Goal: Navigation & Orientation: Find specific page/section

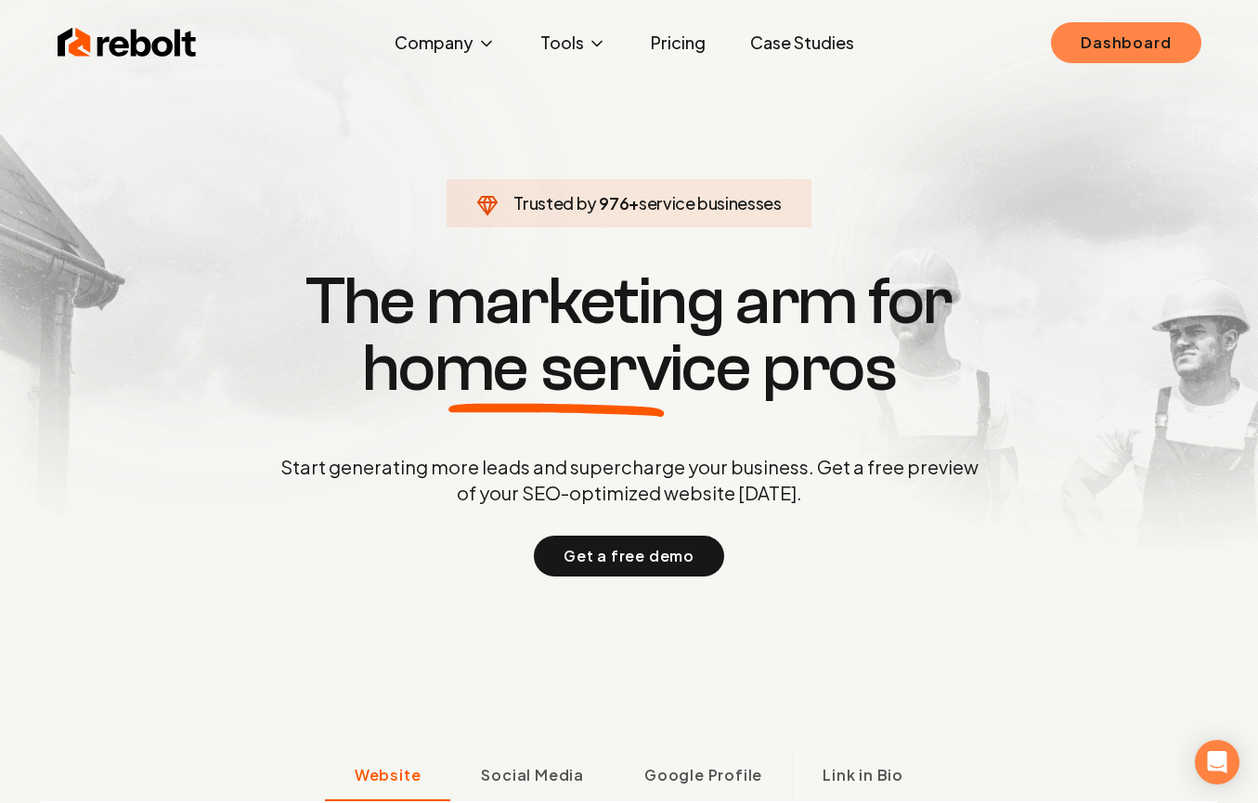
click at [1086, 44] on link "Dashboard" at bounding box center [1126, 42] width 150 height 41
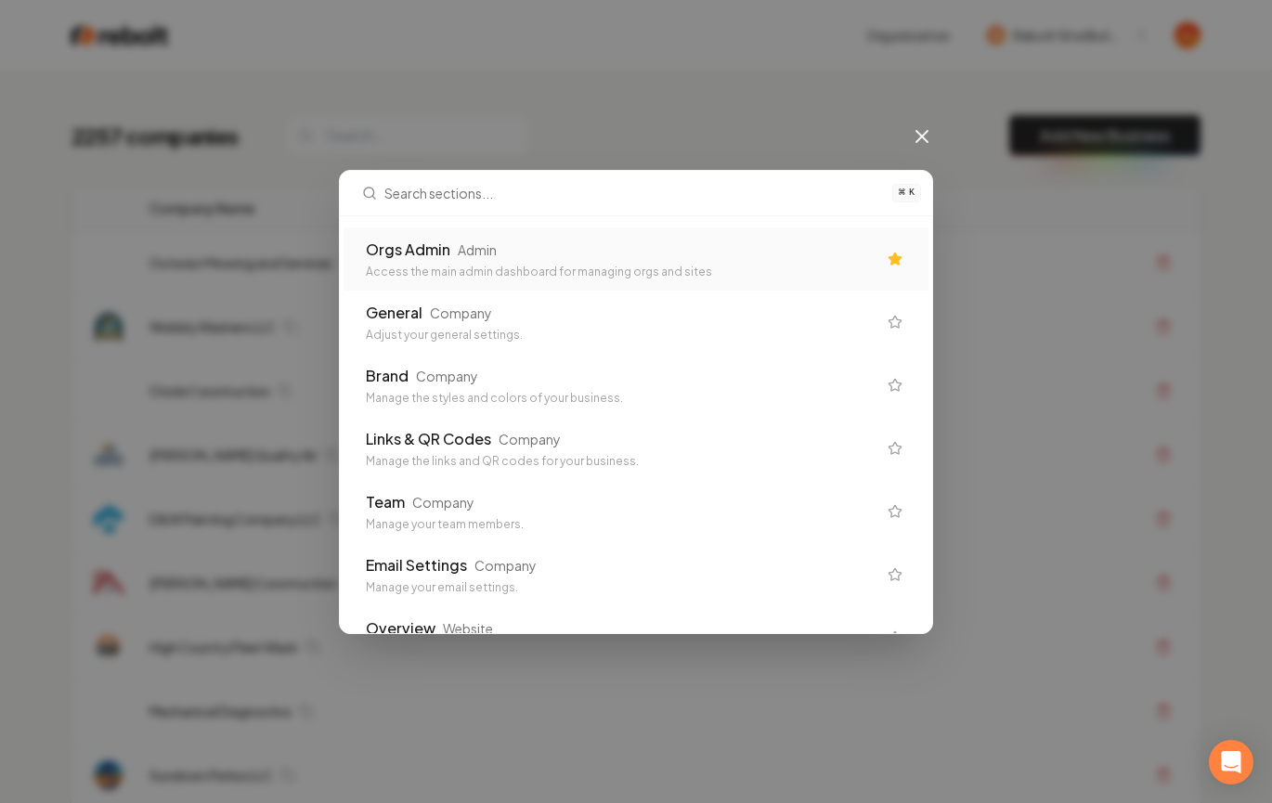
click at [716, 246] on div "Orgs Admin Admin" at bounding box center [621, 250] width 511 height 22
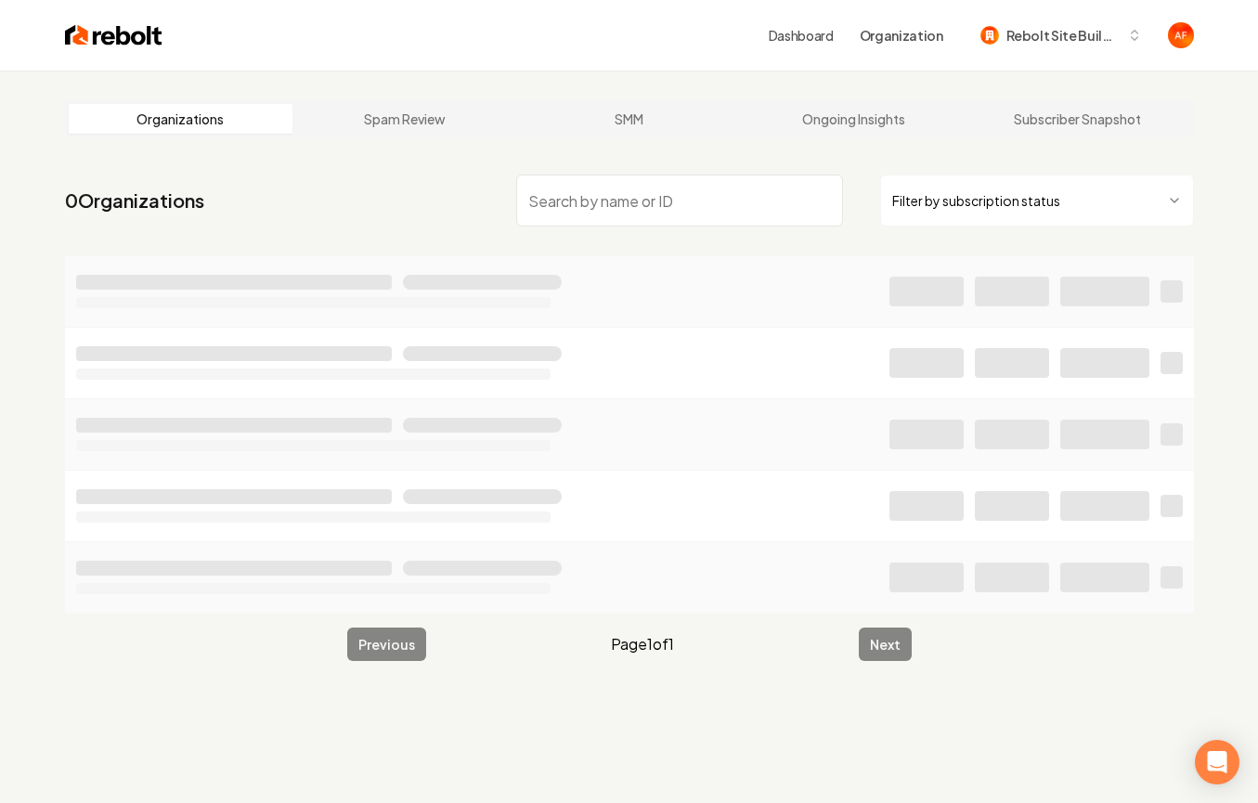
click at [687, 211] on input "search" at bounding box center [679, 201] width 327 height 52
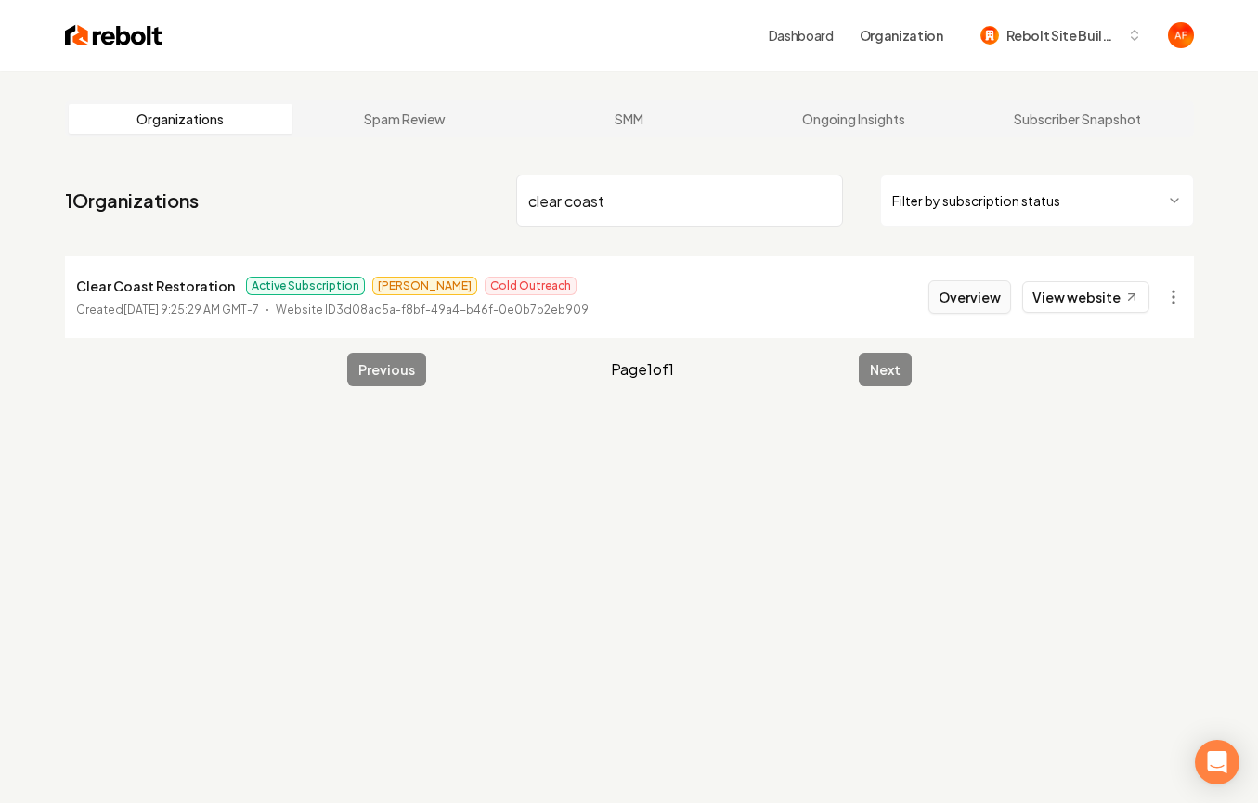
type input "clear coast"
click at [949, 292] on button "Overview" at bounding box center [970, 296] width 83 height 33
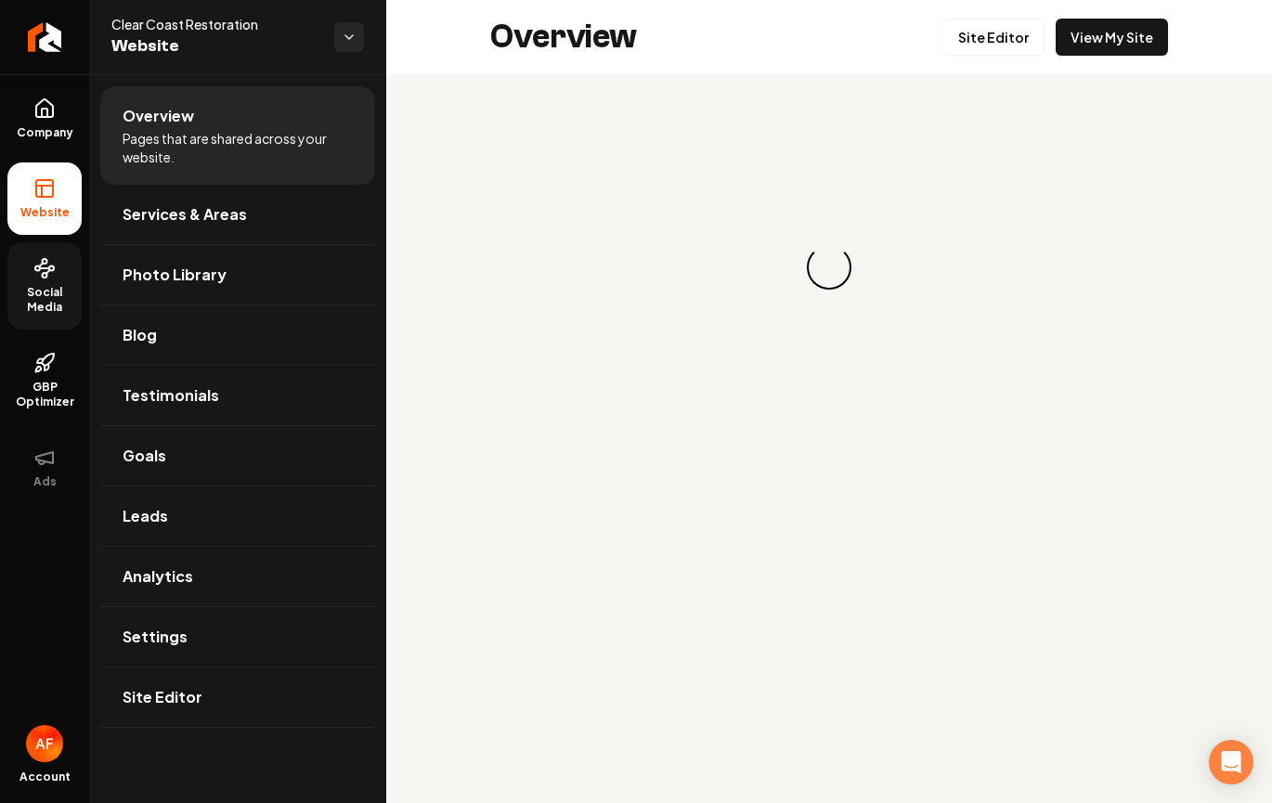
click at [43, 274] on circle at bounding box center [45, 275] width 5 height 5
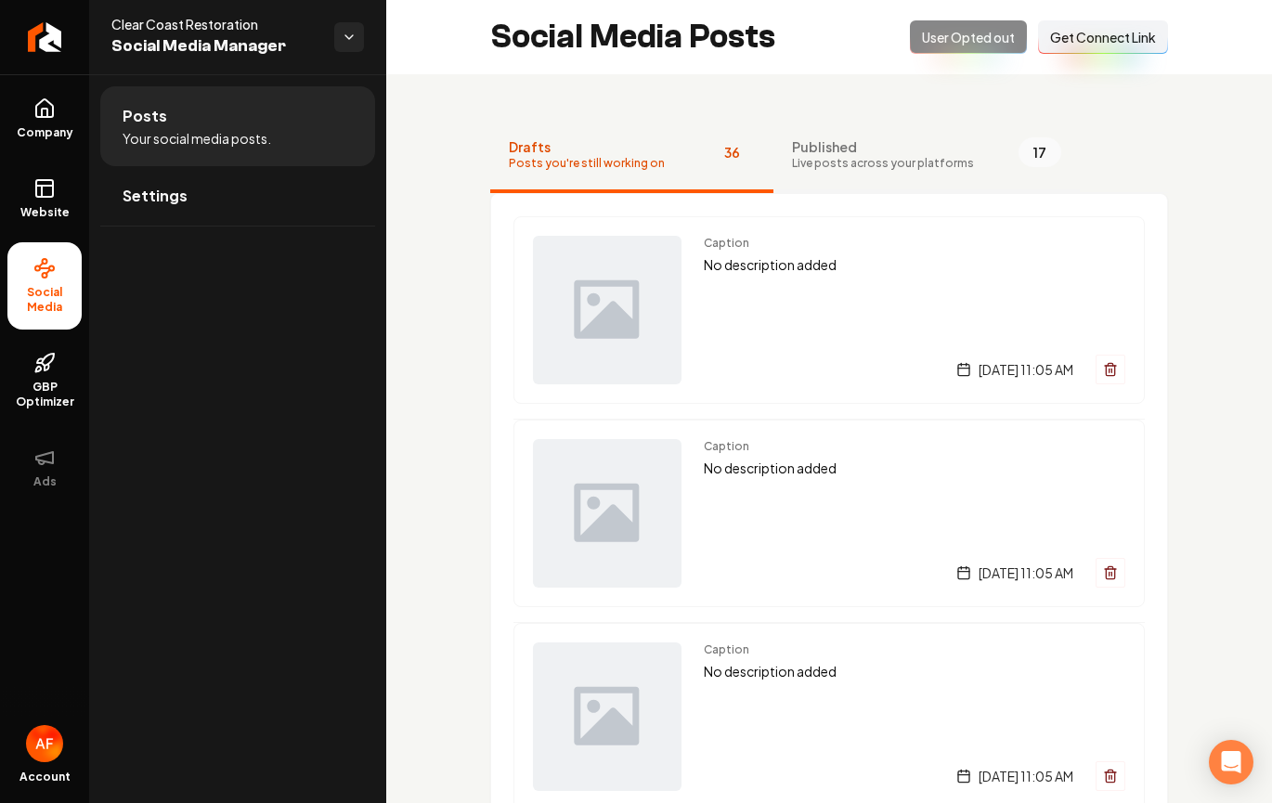
click at [860, 157] on span "Live posts across your platforms" at bounding box center [883, 163] width 182 height 15
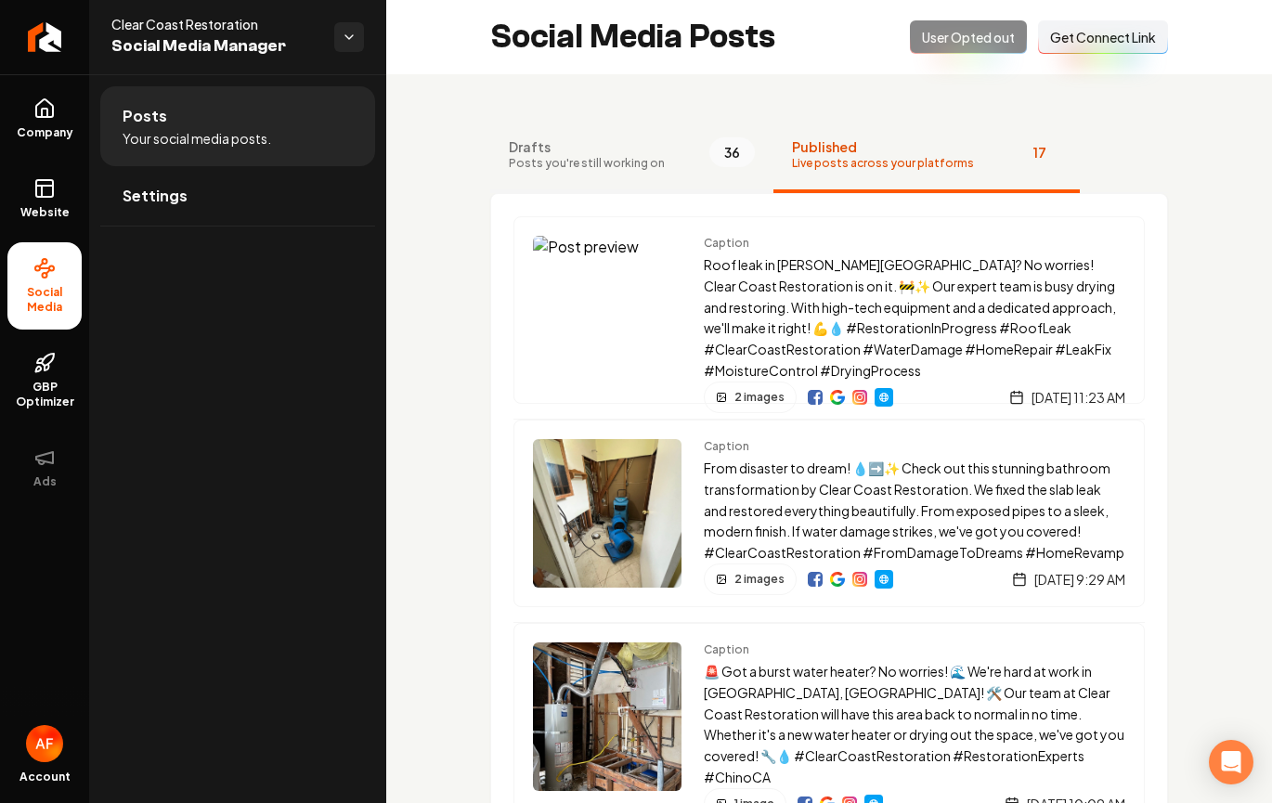
click at [605, 163] on span "Posts you're still working on" at bounding box center [587, 163] width 156 height 15
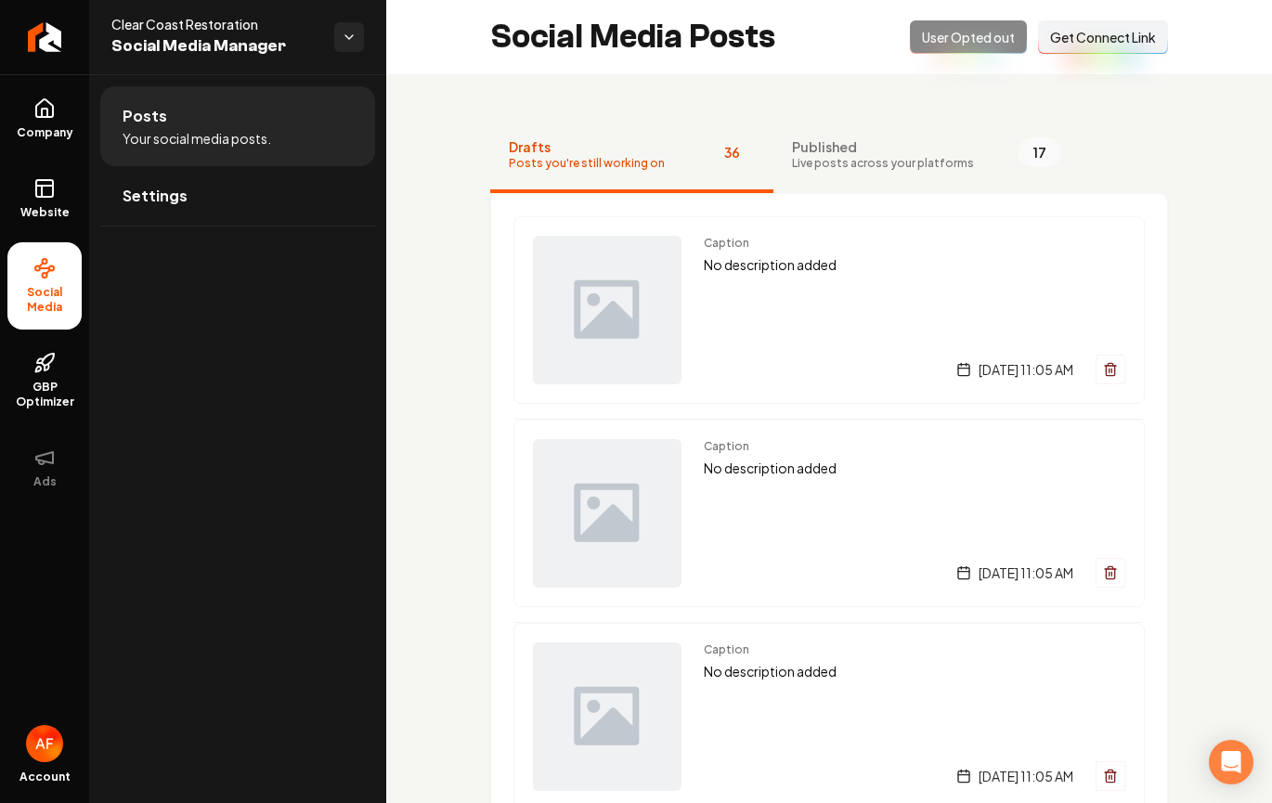
drag, startPoint x: 33, startPoint y: 98, endPoint x: 56, endPoint y: 156, distance: 62.9
click at [33, 98] on icon at bounding box center [44, 109] width 22 height 22
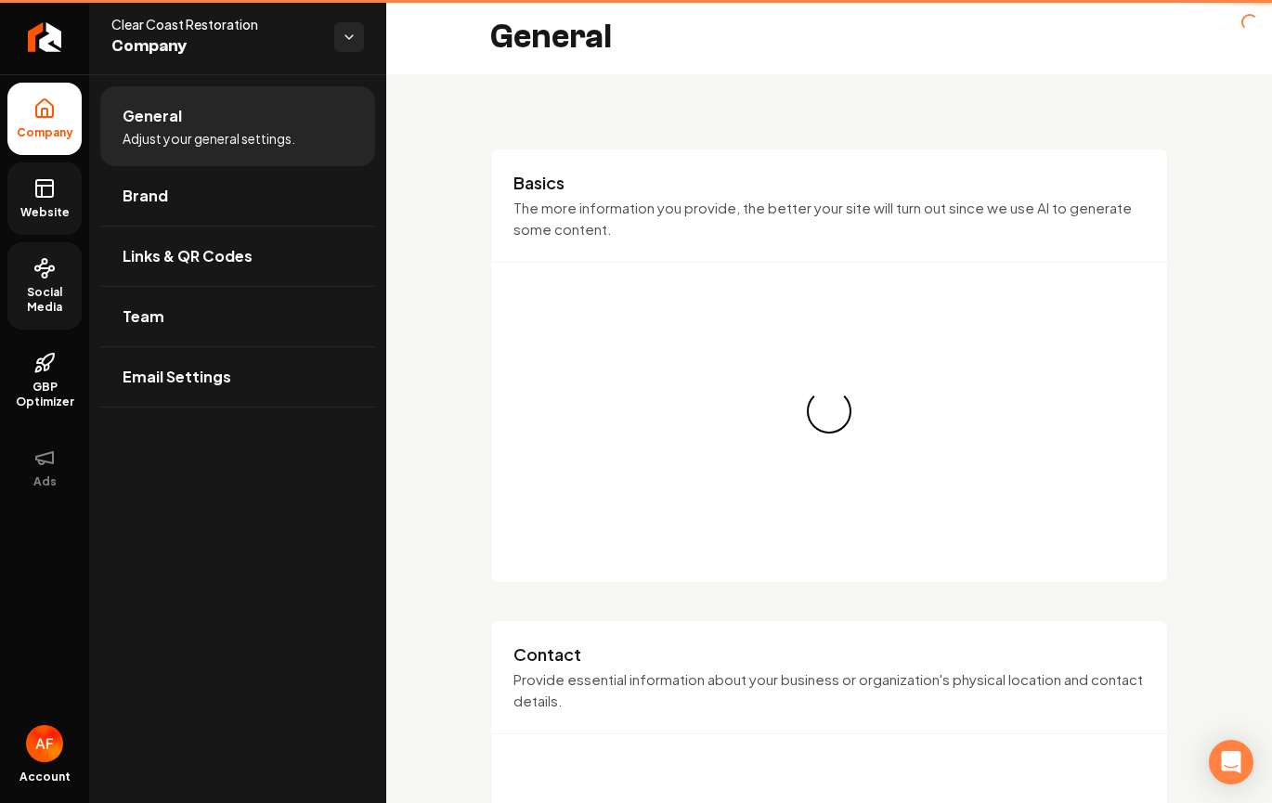
click at [55, 201] on link "Website" at bounding box center [44, 199] width 74 height 72
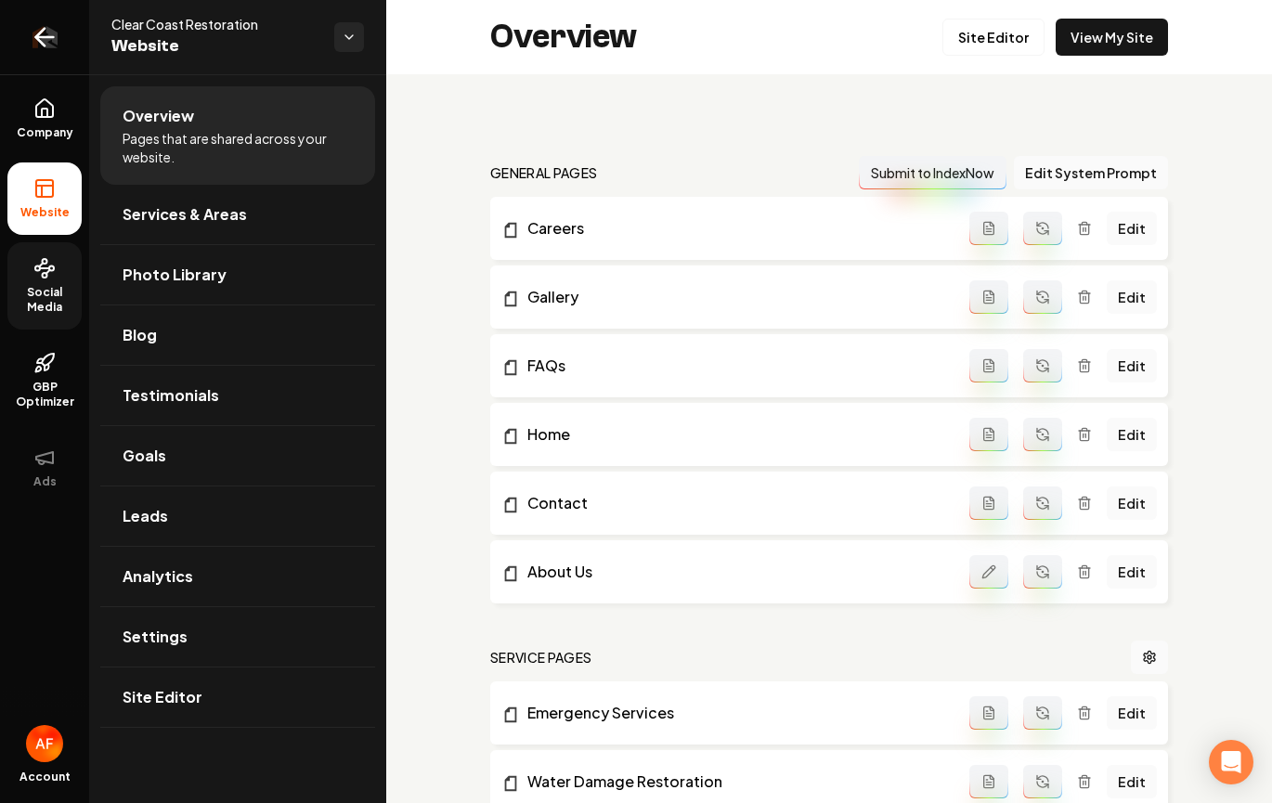
click at [37, 42] on icon "Return to dashboard" at bounding box center [45, 37] width 30 height 30
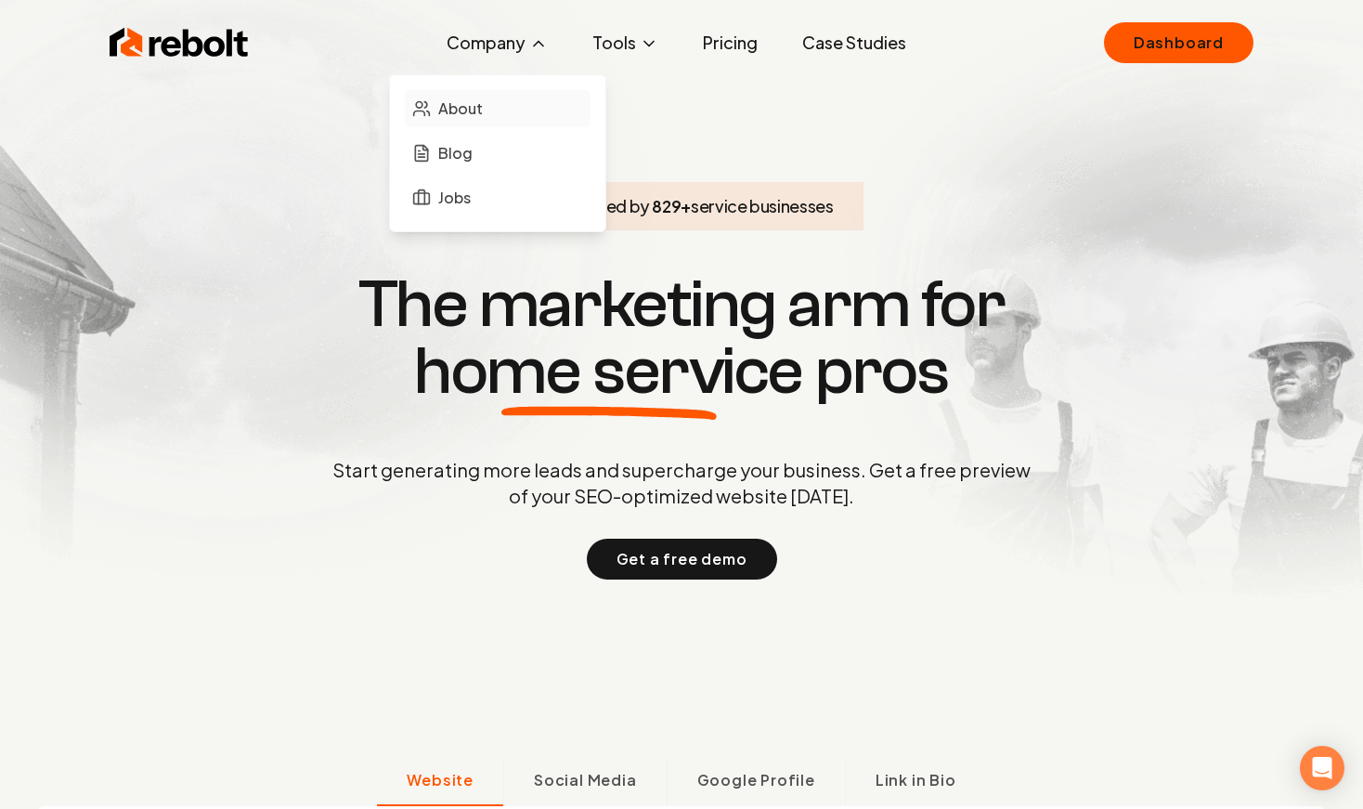
click at [434, 95] on link "About" at bounding box center [498, 108] width 186 height 37
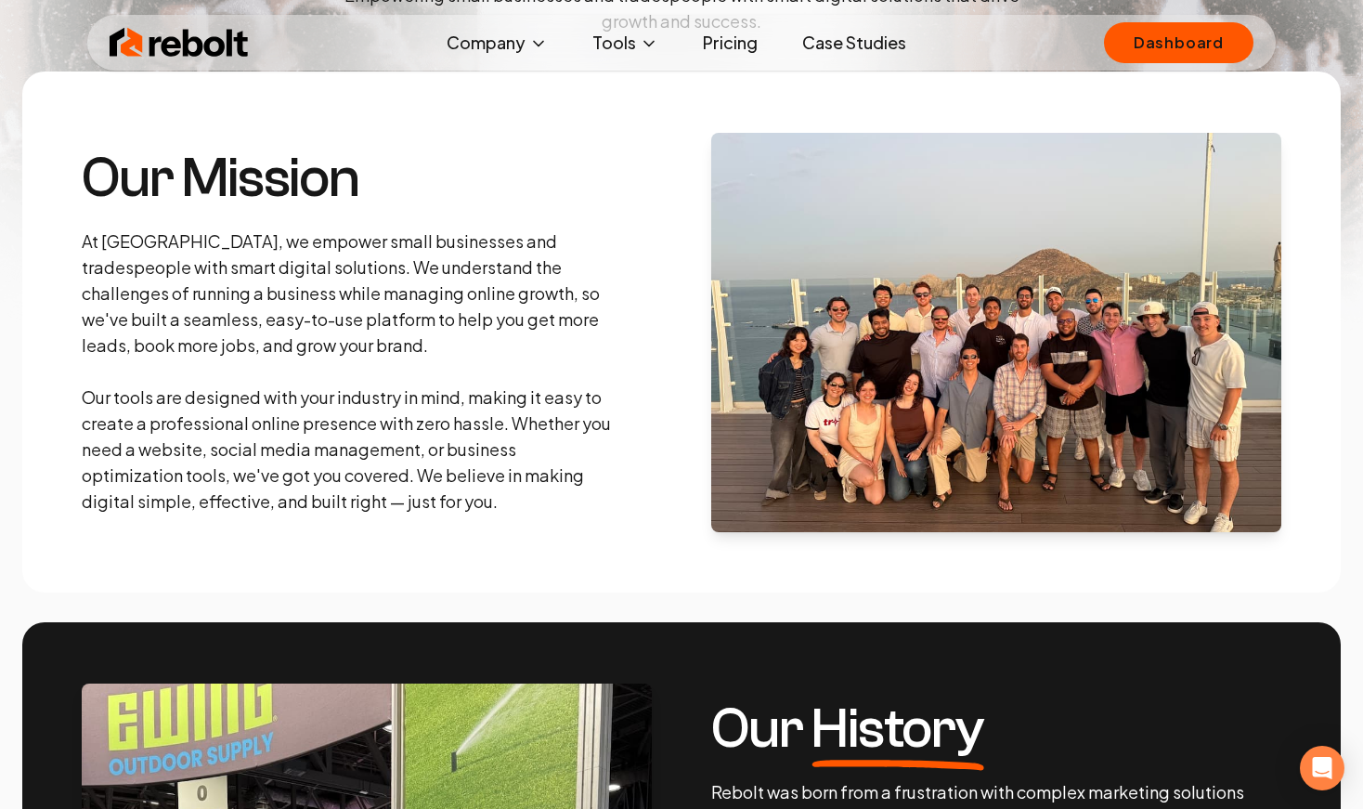
scroll to position [255, 0]
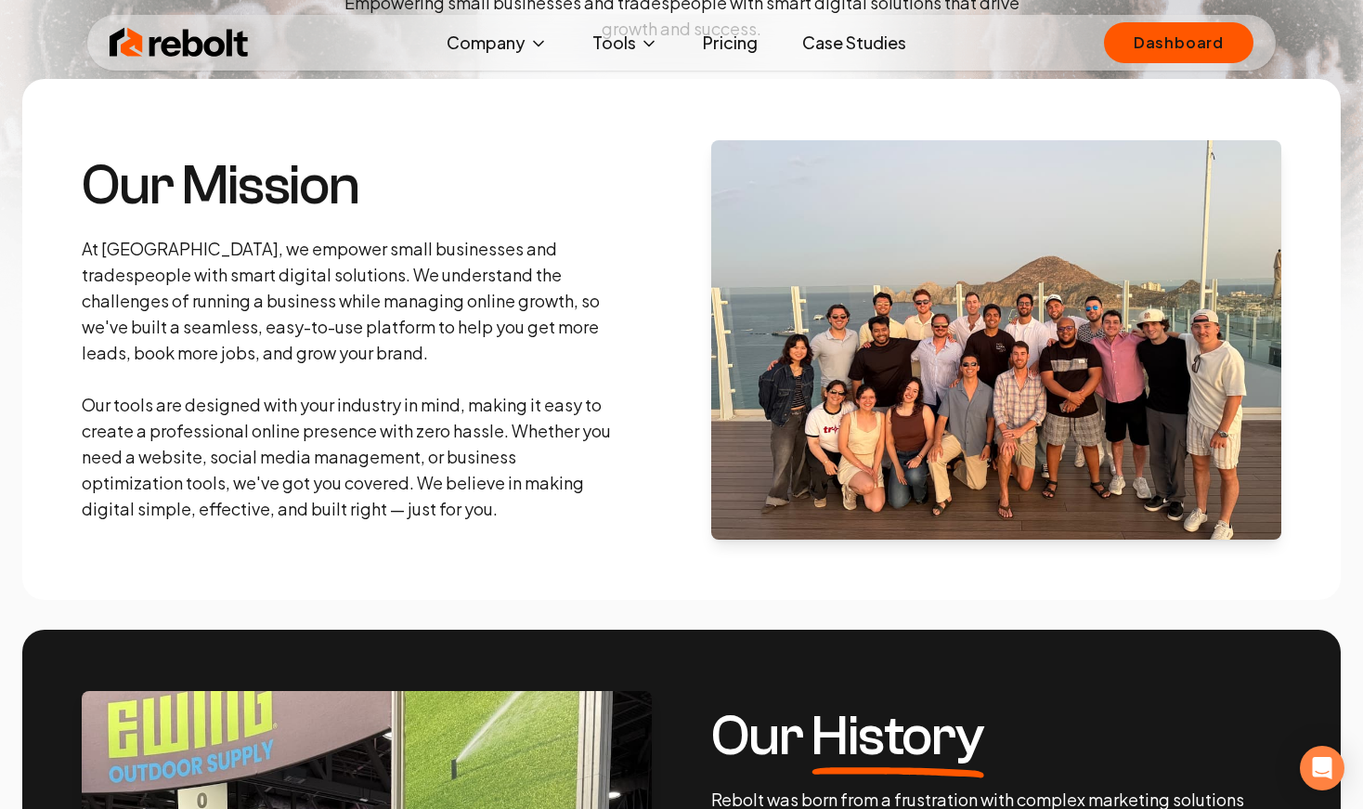
click at [861, 45] on link "Case Studies" at bounding box center [855, 42] width 134 height 37
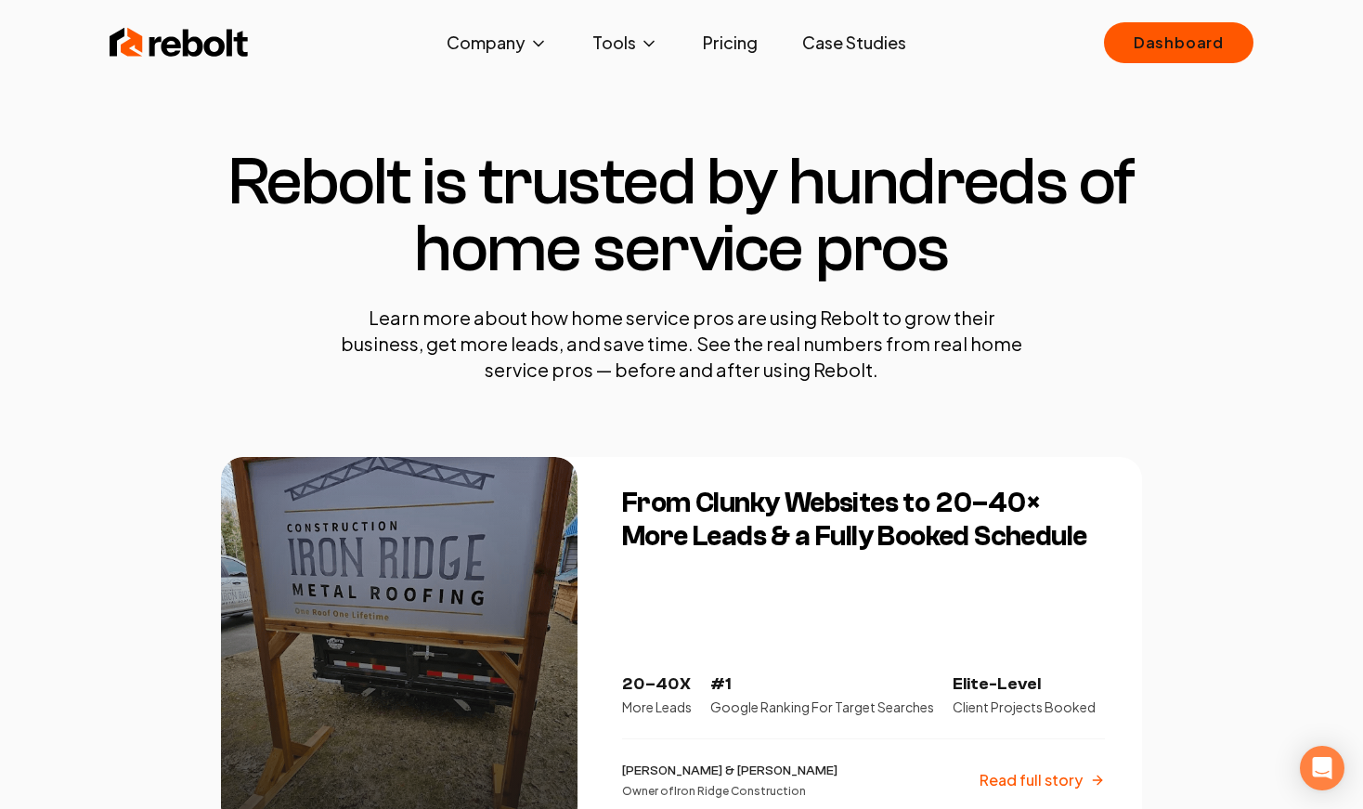
click at [151, 41] on img at bounding box center [179, 42] width 139 height 37
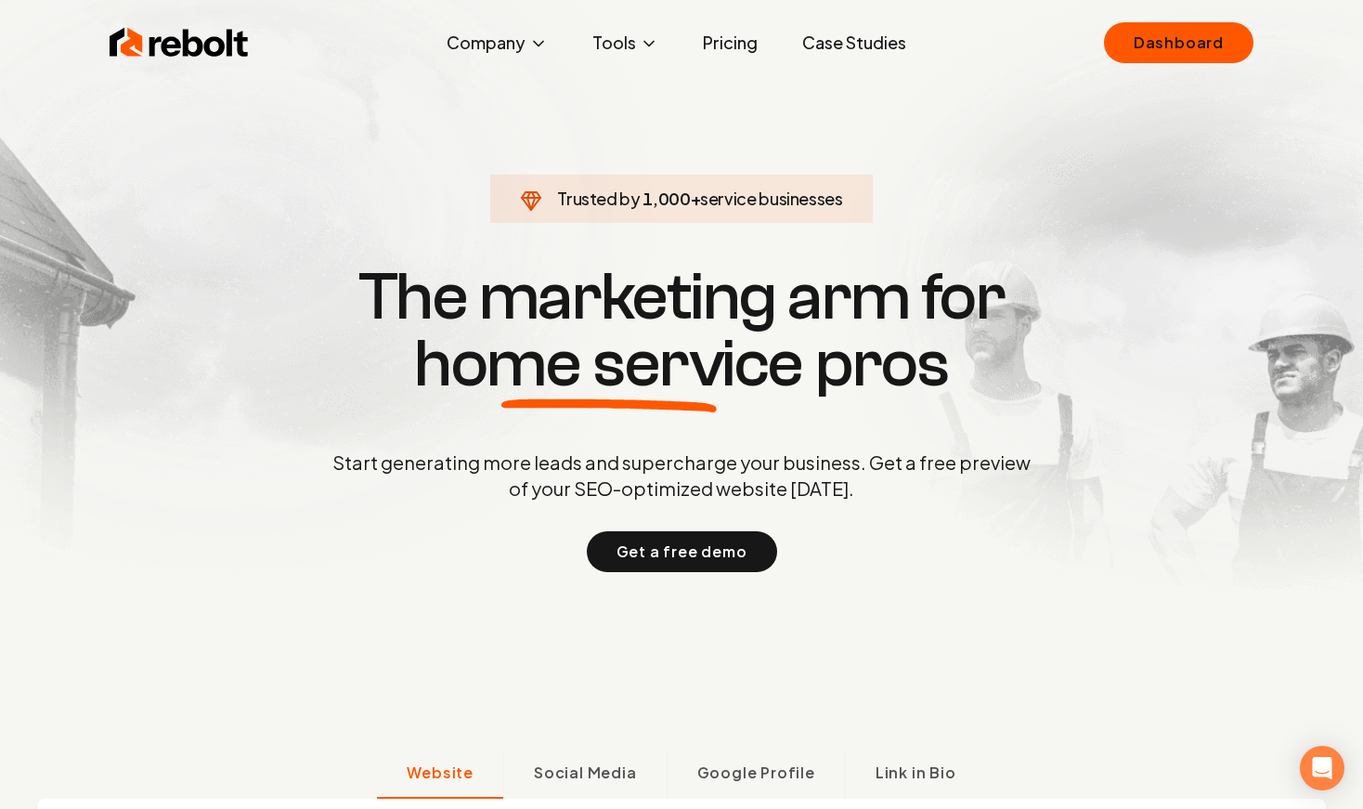
scroll to position [4, 0]
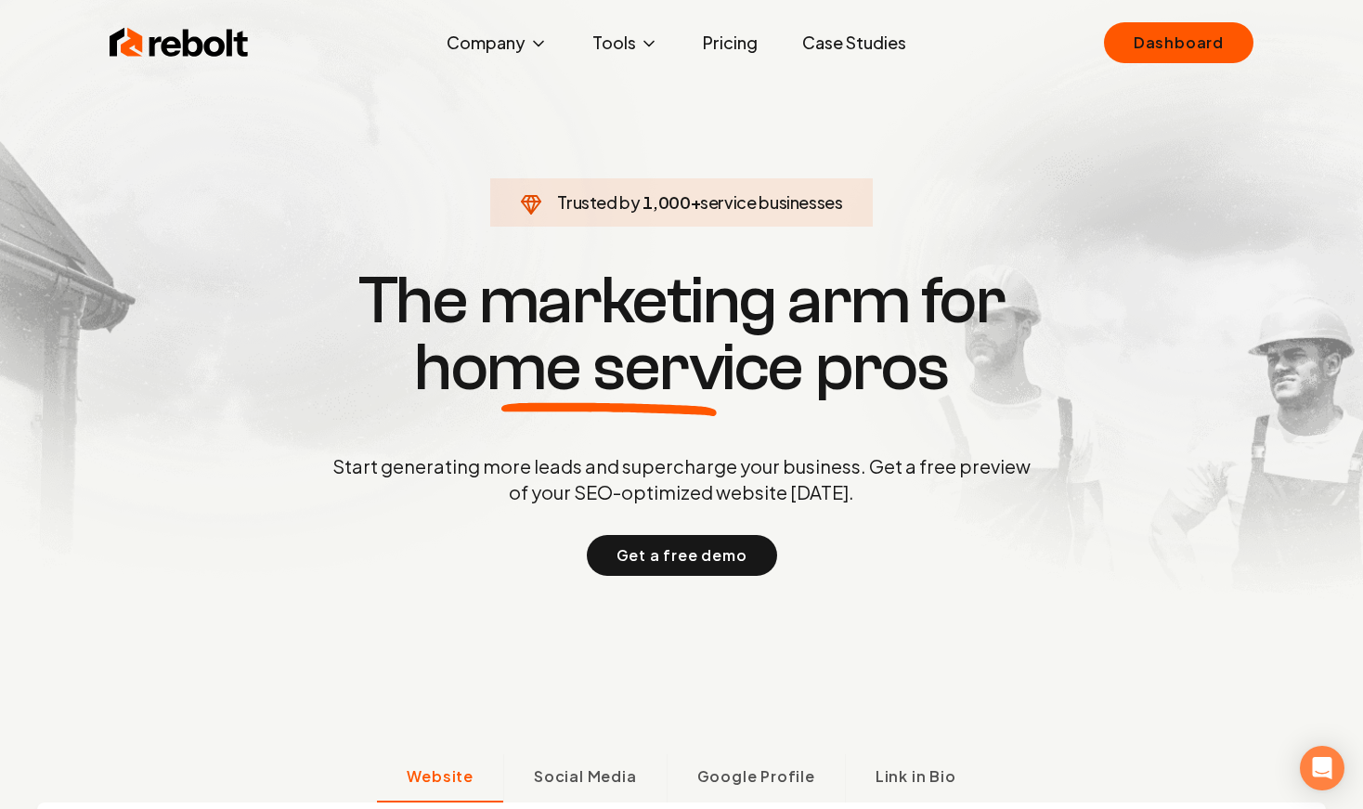
click at [738, 35] on link "Pricing" at bounding box center [730, 42] width 85 height 37
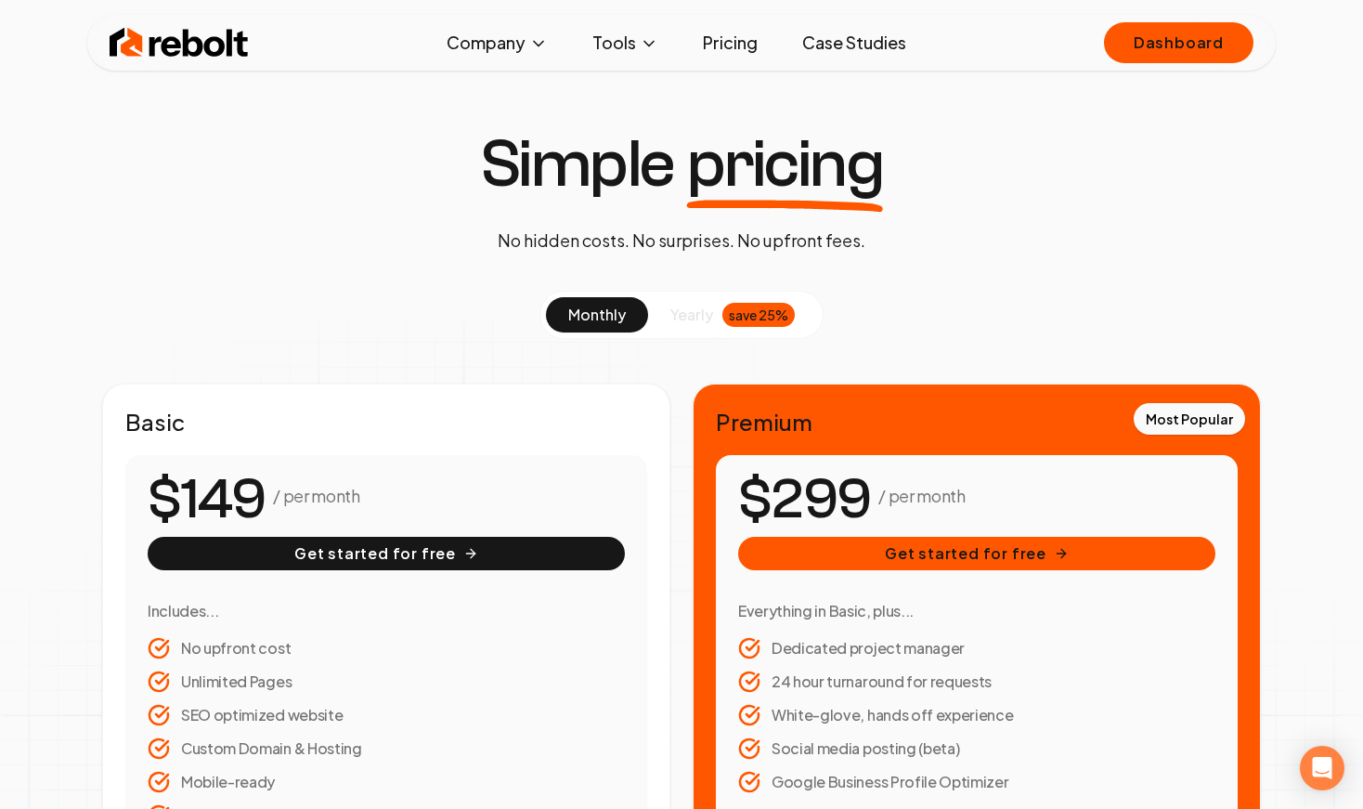
scroll to position [38, 0]
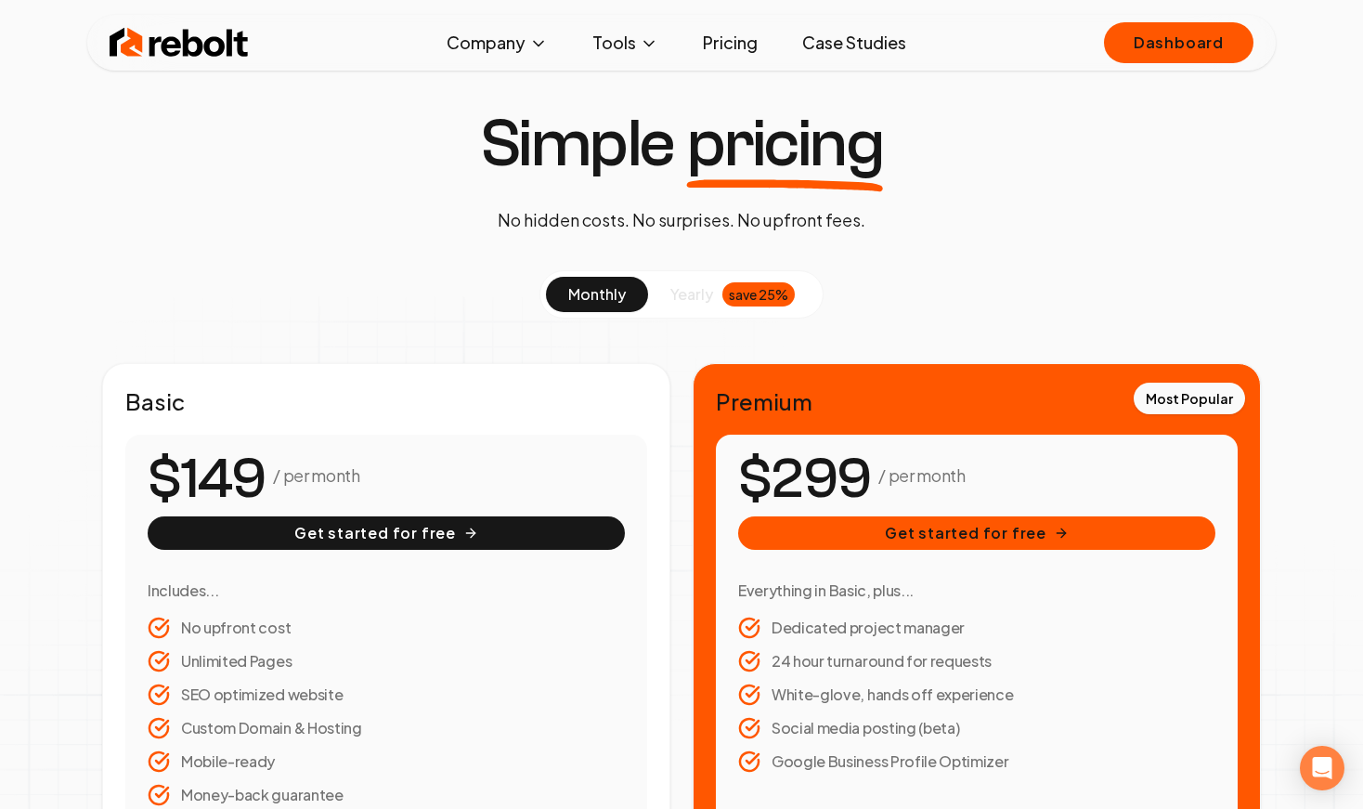
click at [254, 39] on div "Rebolt Company About Blog Jobs Tools Google Review QR Code Generator Google Bus…" at bounding box center [681, 43] width 1189 height 56
click at [213, 48] on img at bounding box center [179, 42] width 139 height 37
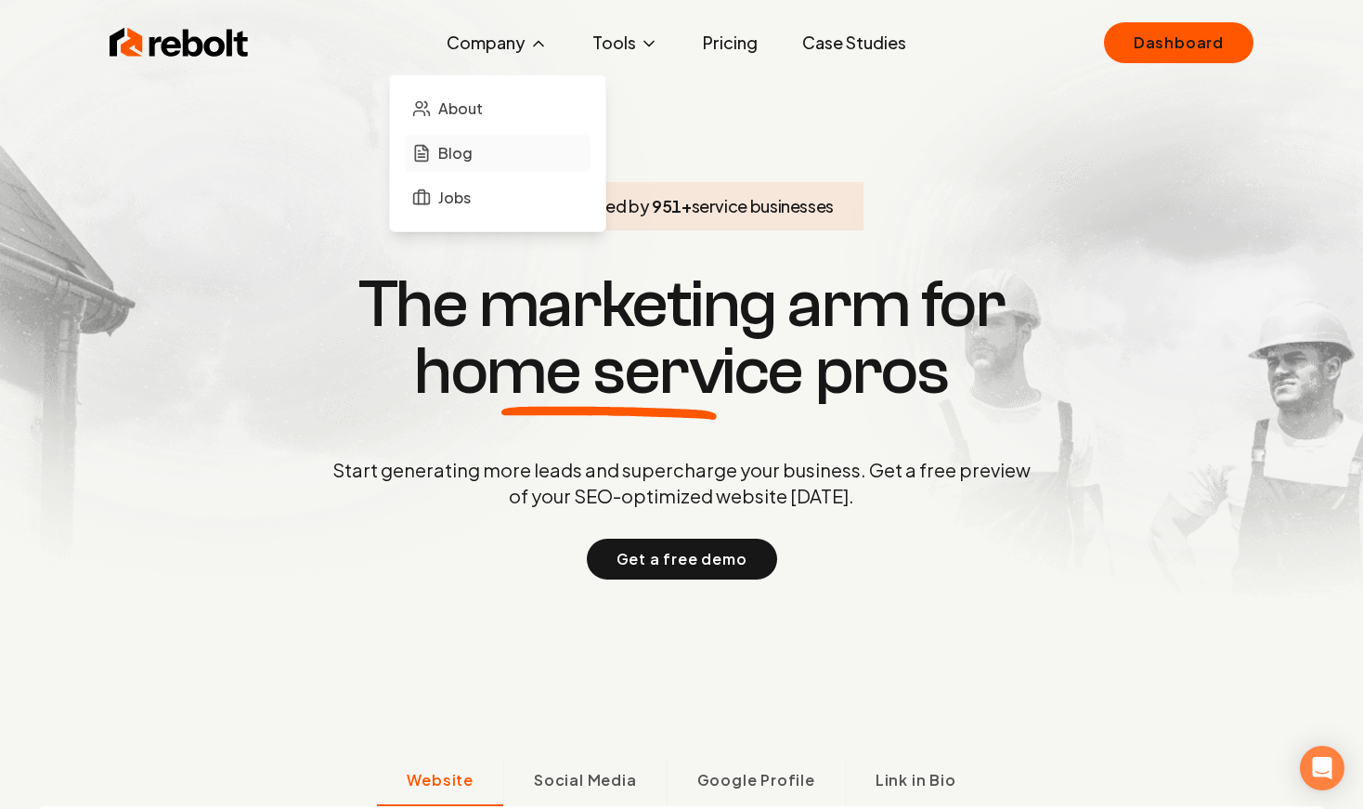
click at [472, 137] on link "Blog" at bounding box center [498, 153] width 186 height 37
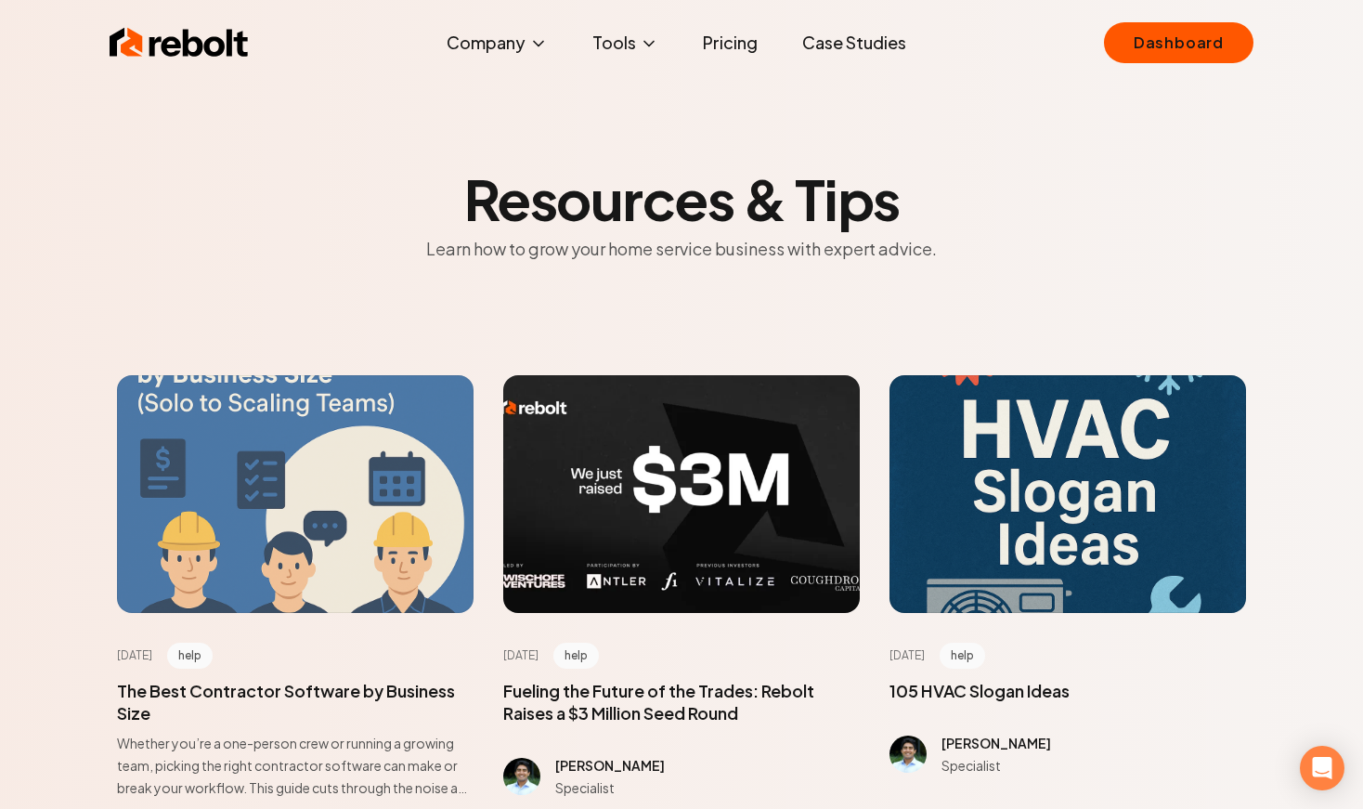
click at [345, 498] on div at bounding box center [295, 494] width 357 height 238
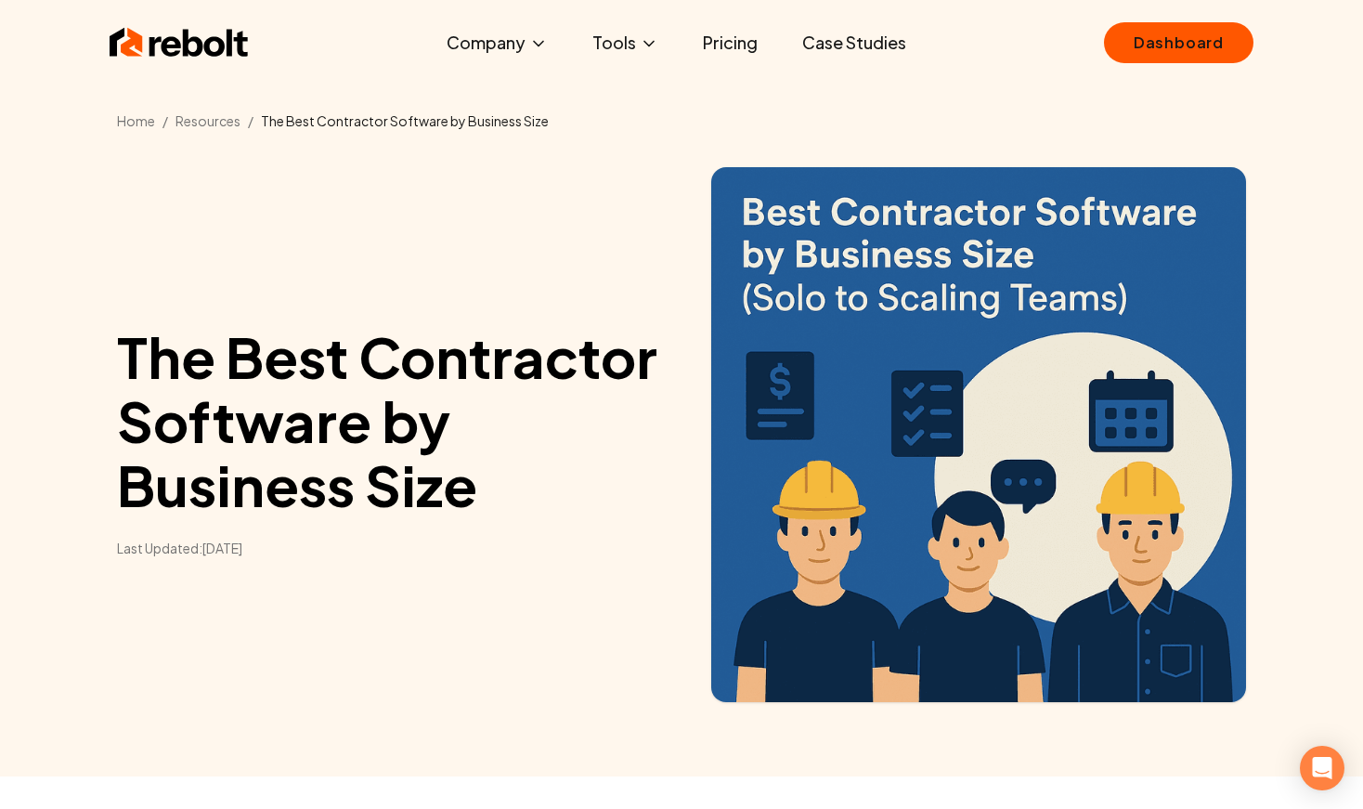
click at [159, 52] on img at bounding box center [179, 42] width 139 height 37
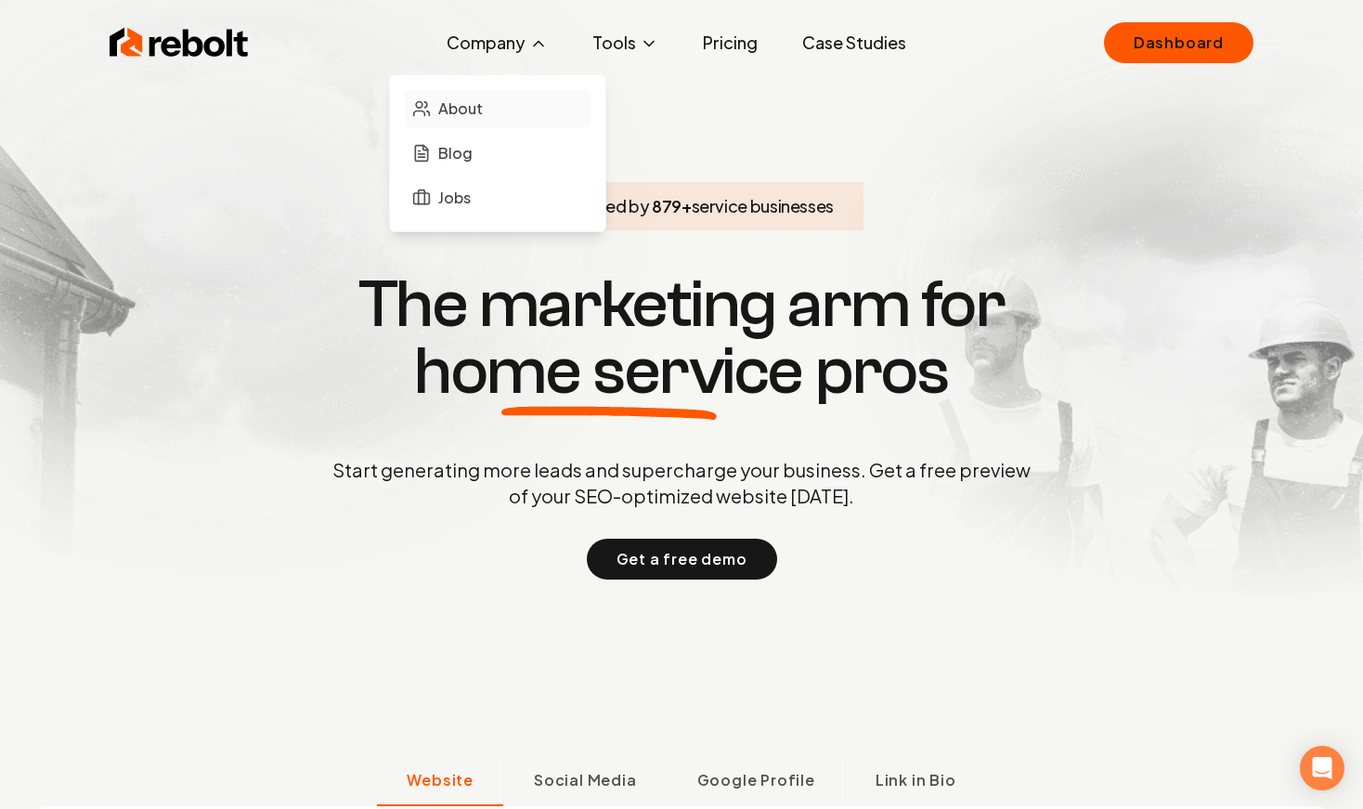
click at [506, 98] on link "About" at bounding box center [498, 108] width 186 height 37
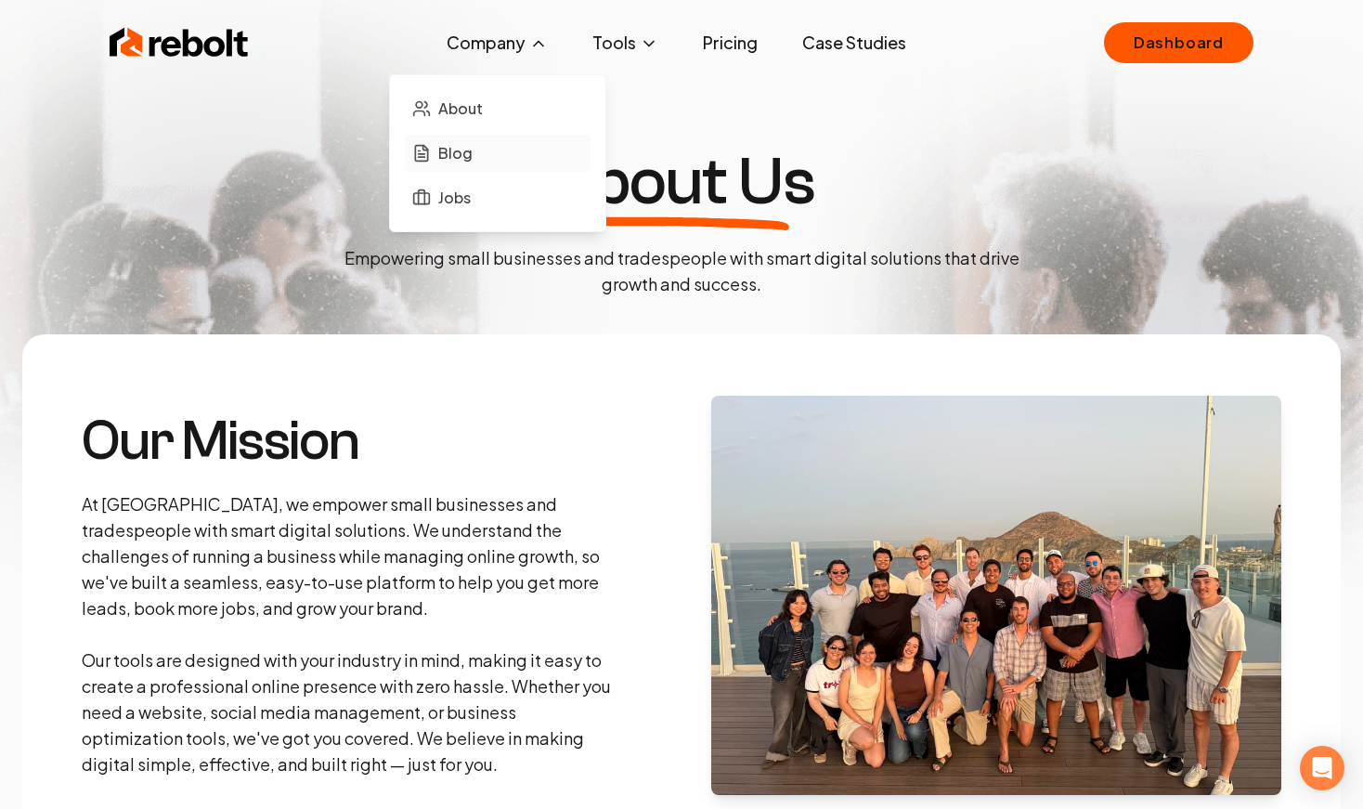
click at [504, 163] on link "Blog" at bounding box center [498, 153] width 186 height 37
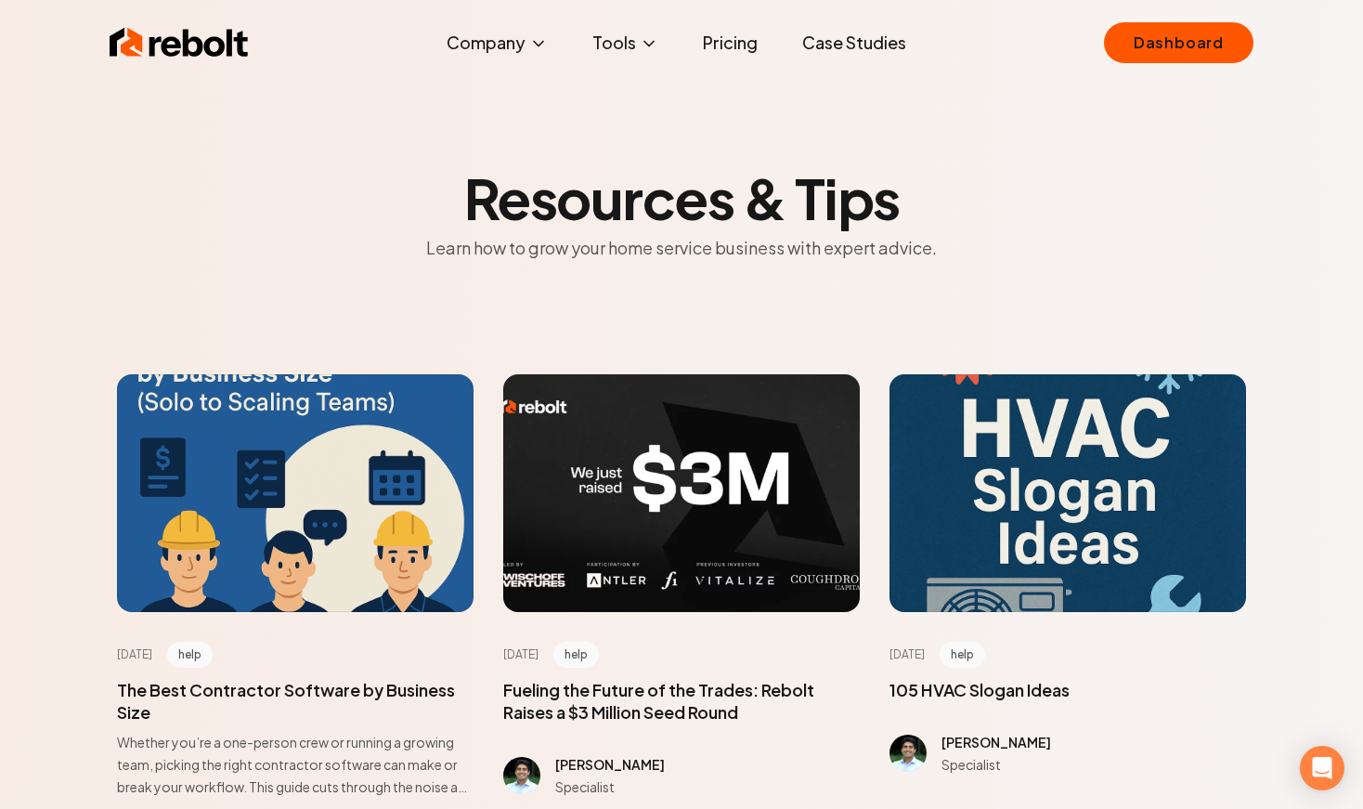
scroll to position [383, 0]
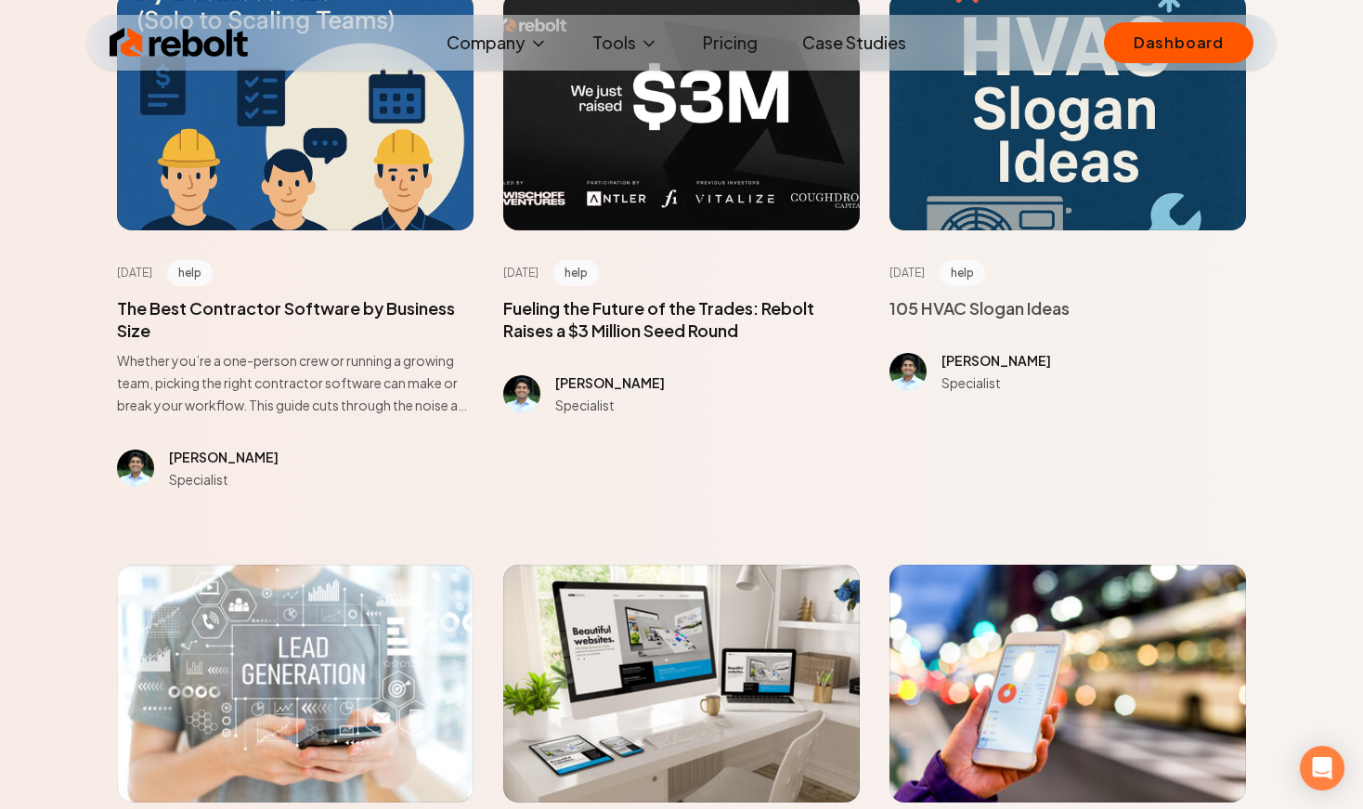
click at [1001, 309] on span at bounding box center [980, 308] width 180 height 22
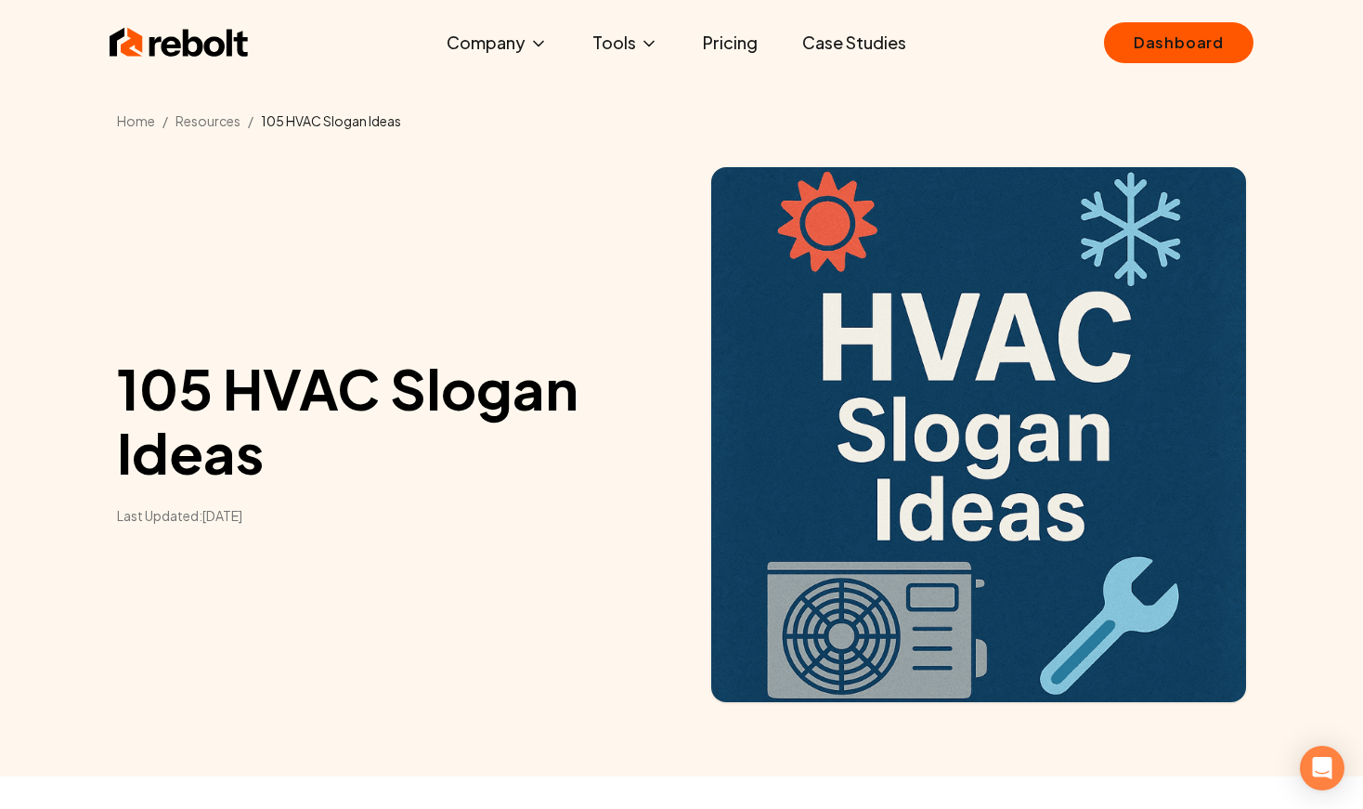
click at [174, 43] on img at bounding box center [179, 42] width 139 height 37
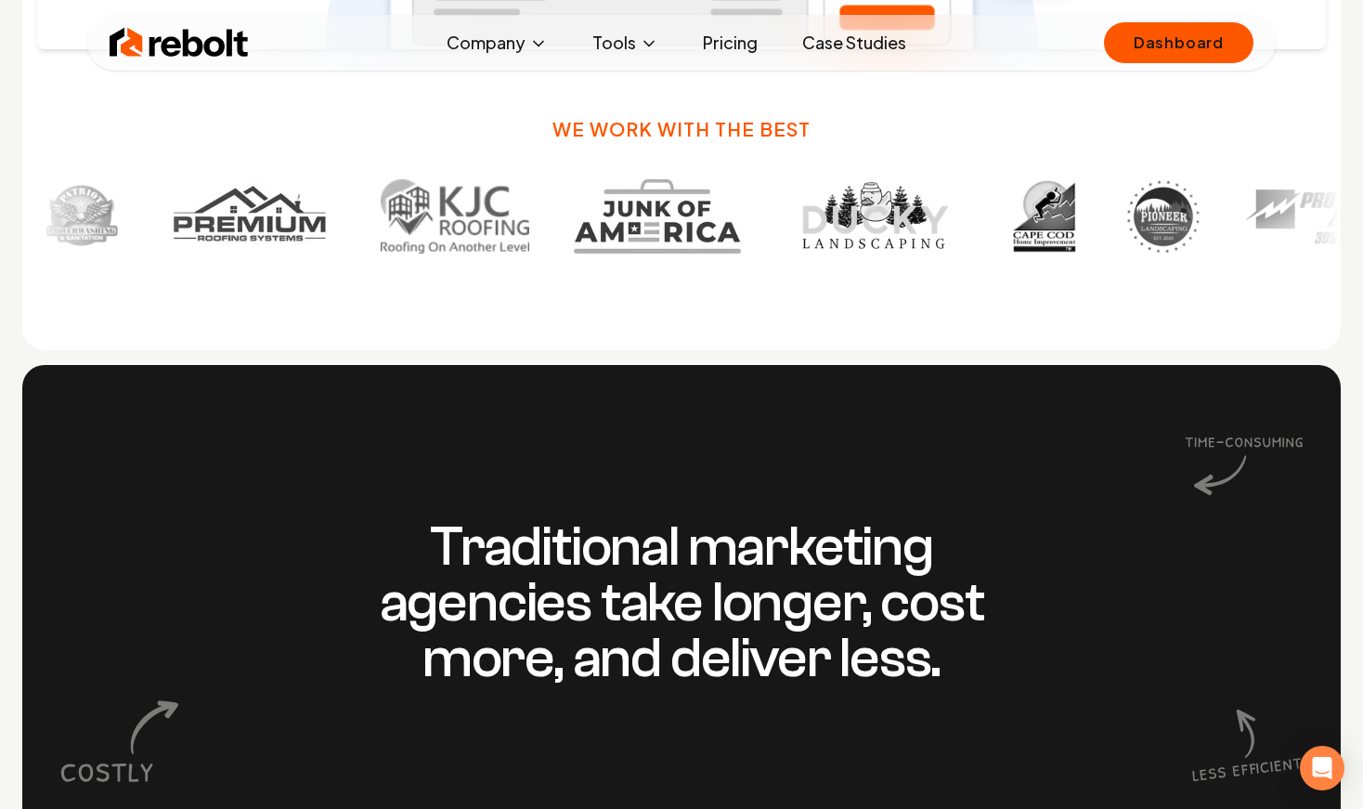
scroll to position [1066, 0]
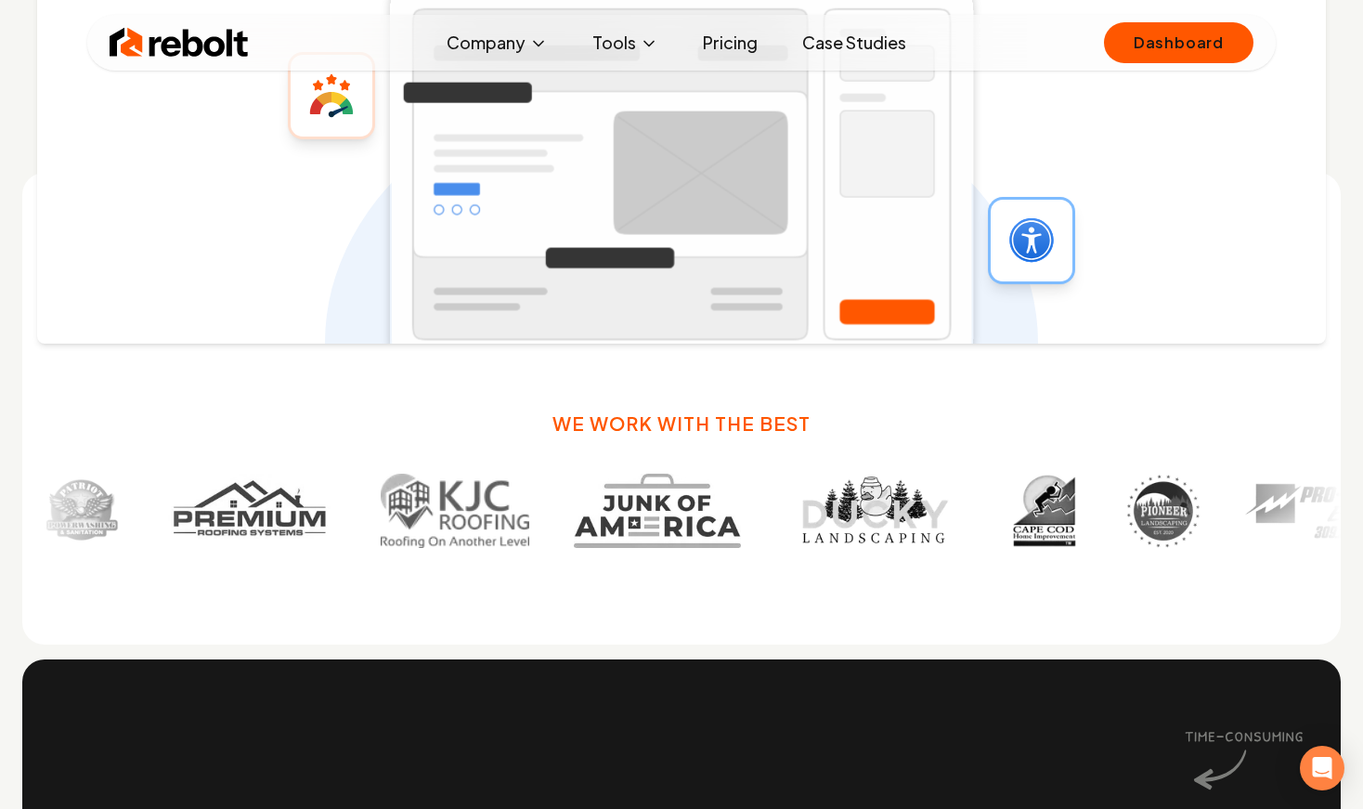
click at [1219, 517] on img at bounding box center [1304, 511] width 170 height 74
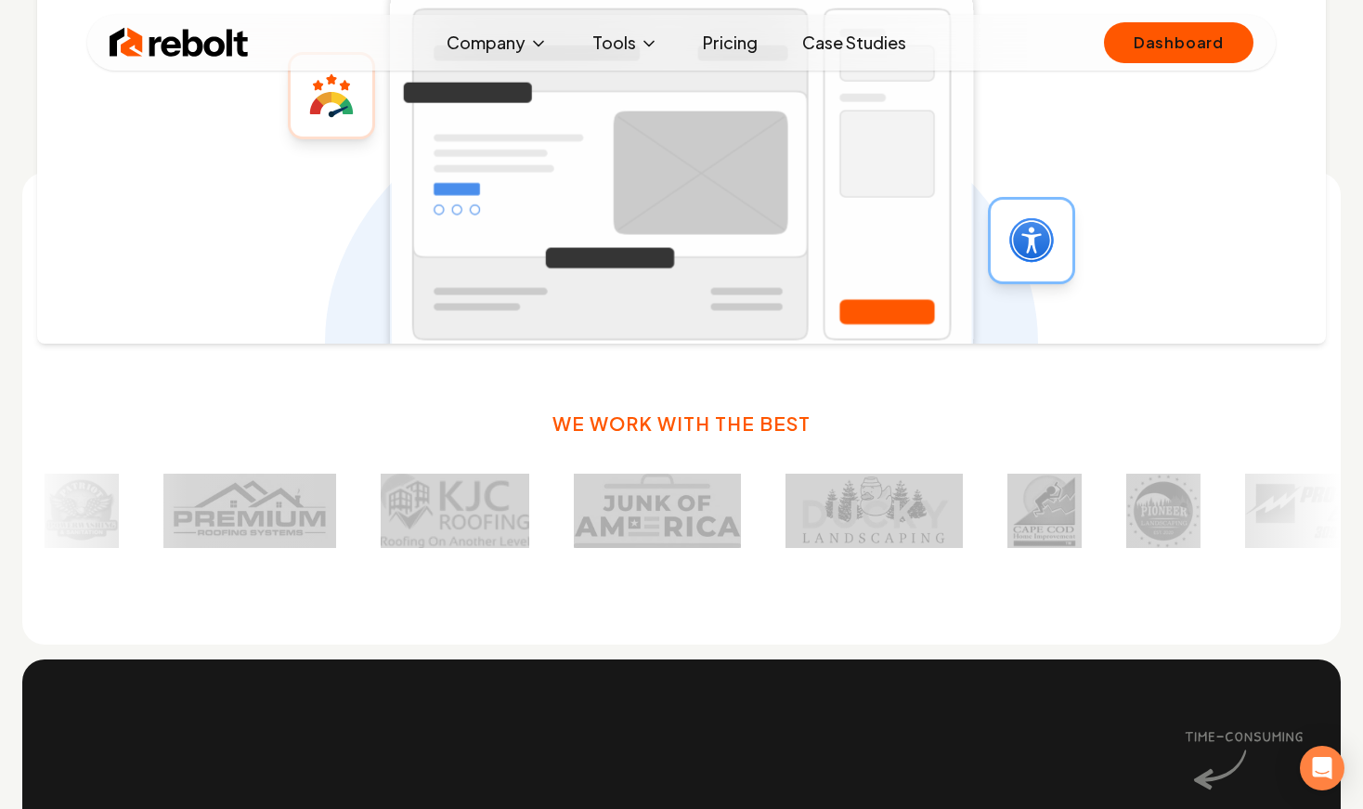
click at [1051, 518] on div at bounding box center [1281, 511] width 2518 height 74
click at [1050, 518] on div at bounding box center [1279, 511] width 2518 height 74
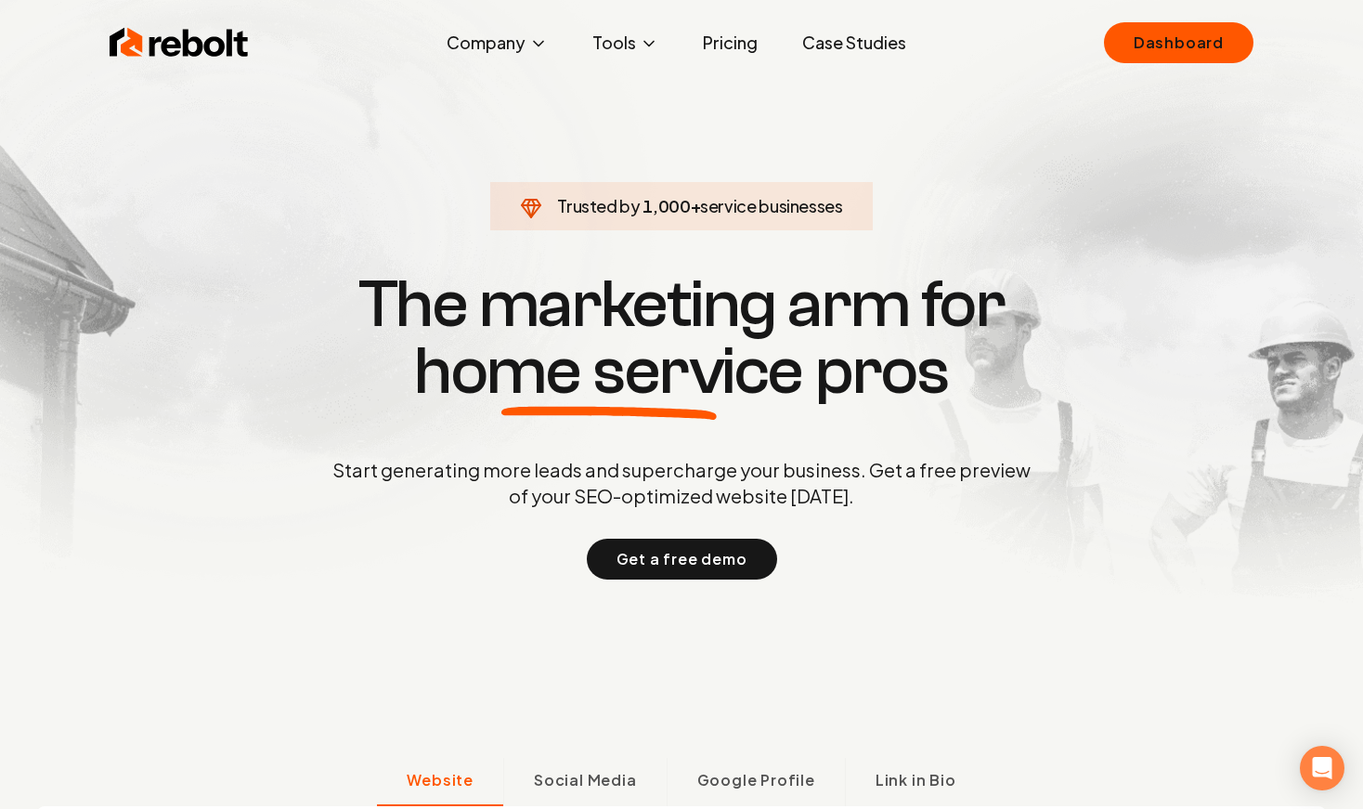
click at [730, 60] on link "Pricing" at bounding box center [730, 42] width 85 height 37
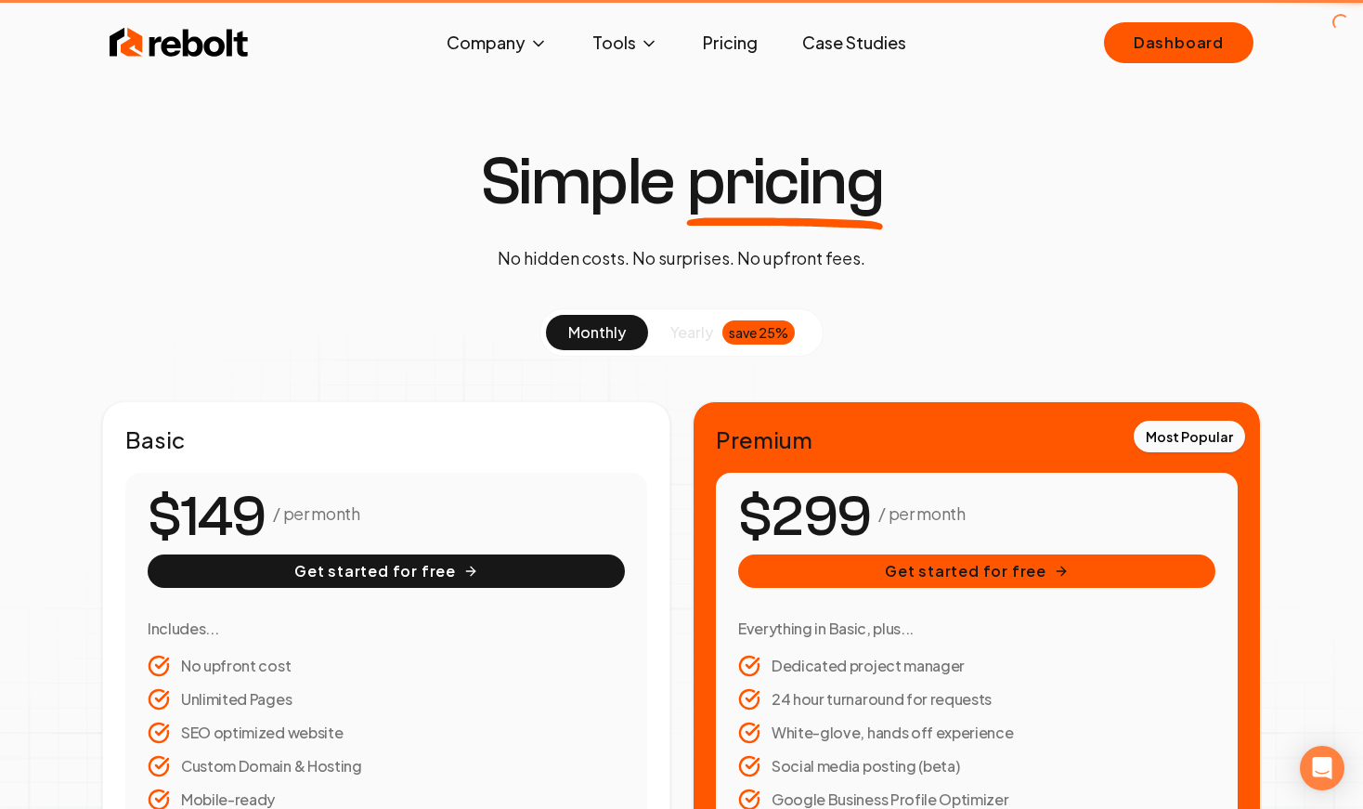
click at [735, 44] on link "Pricing" at bounding box center [730, 42] width 85 height 37
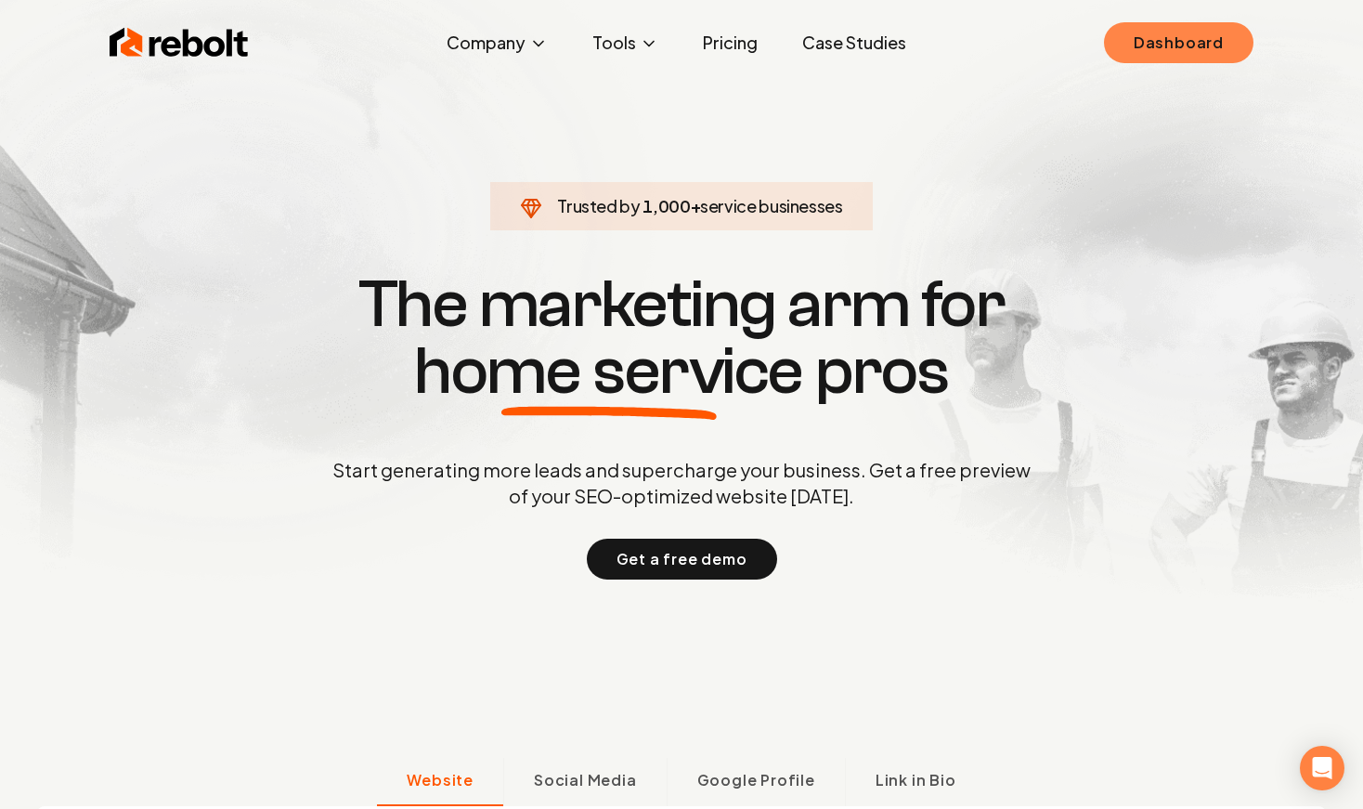
click at [1166, 42] on link "Dashboard" at bounding box center [1179, 42] width 150 height 41
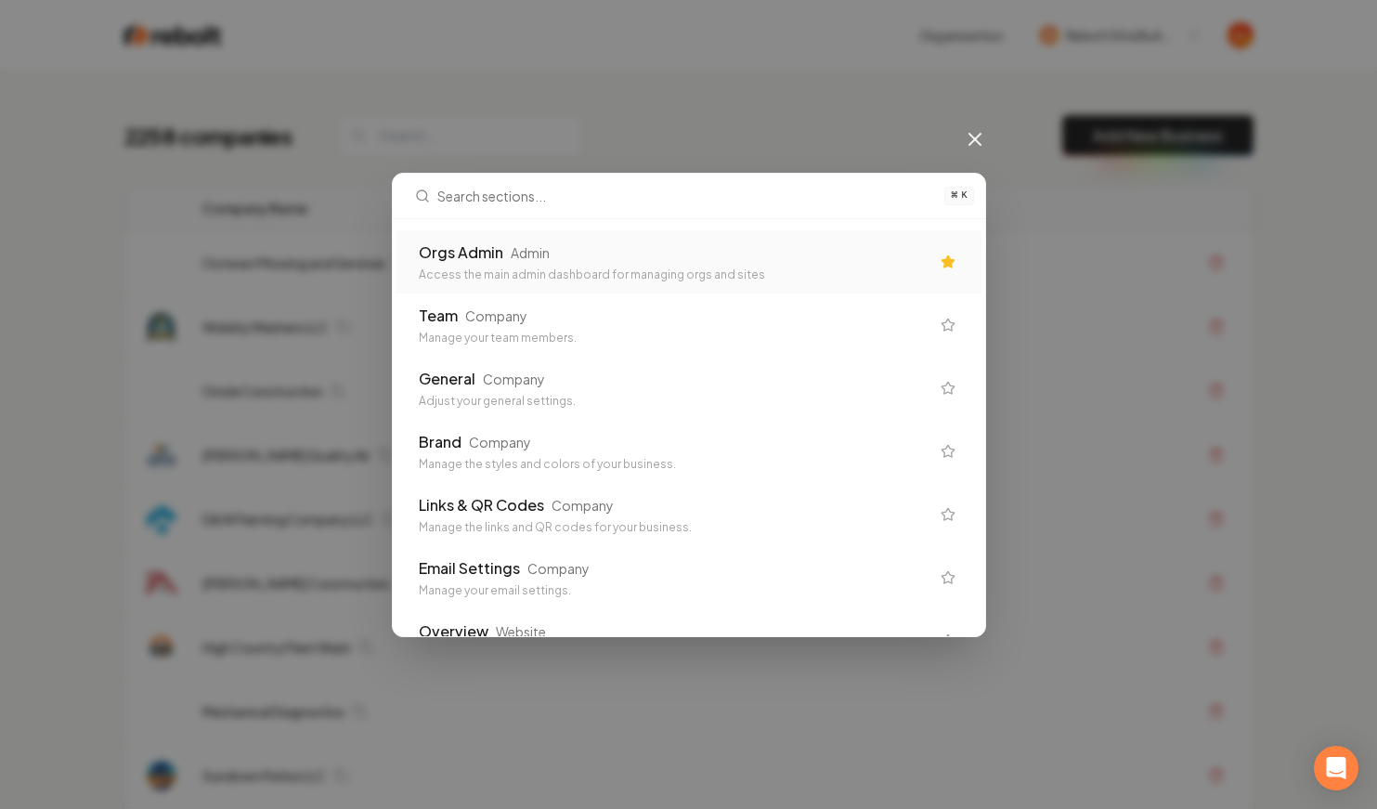
click at [631, 253] on div "Orgs Admin Admin" at bounding box center [674, 252] width 511 height 22
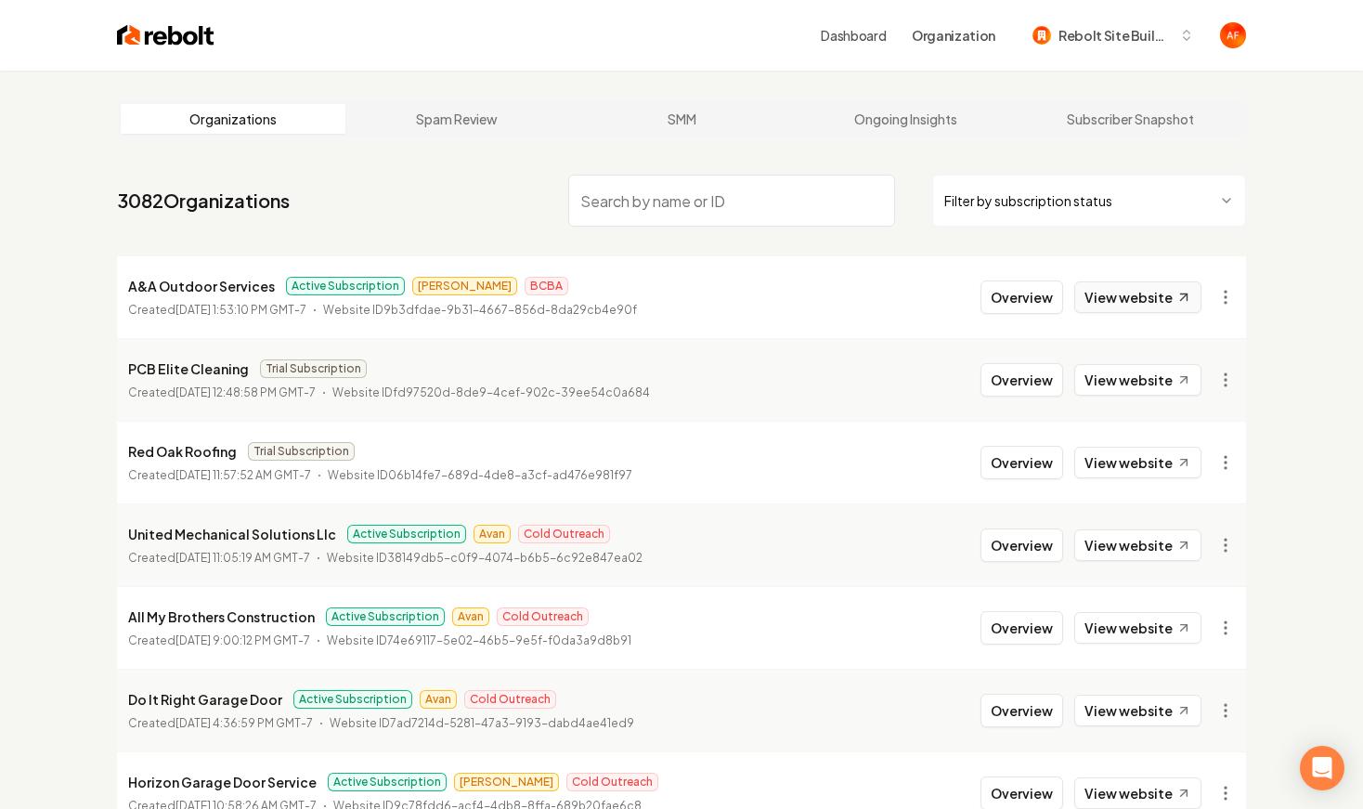
click at [1137, 300] on link "View website" at bounding box center [1137, 297] width 127 height 32
click at [1126, 466] on link "View website" at bounding box center [1137, 463] width 127 height 32
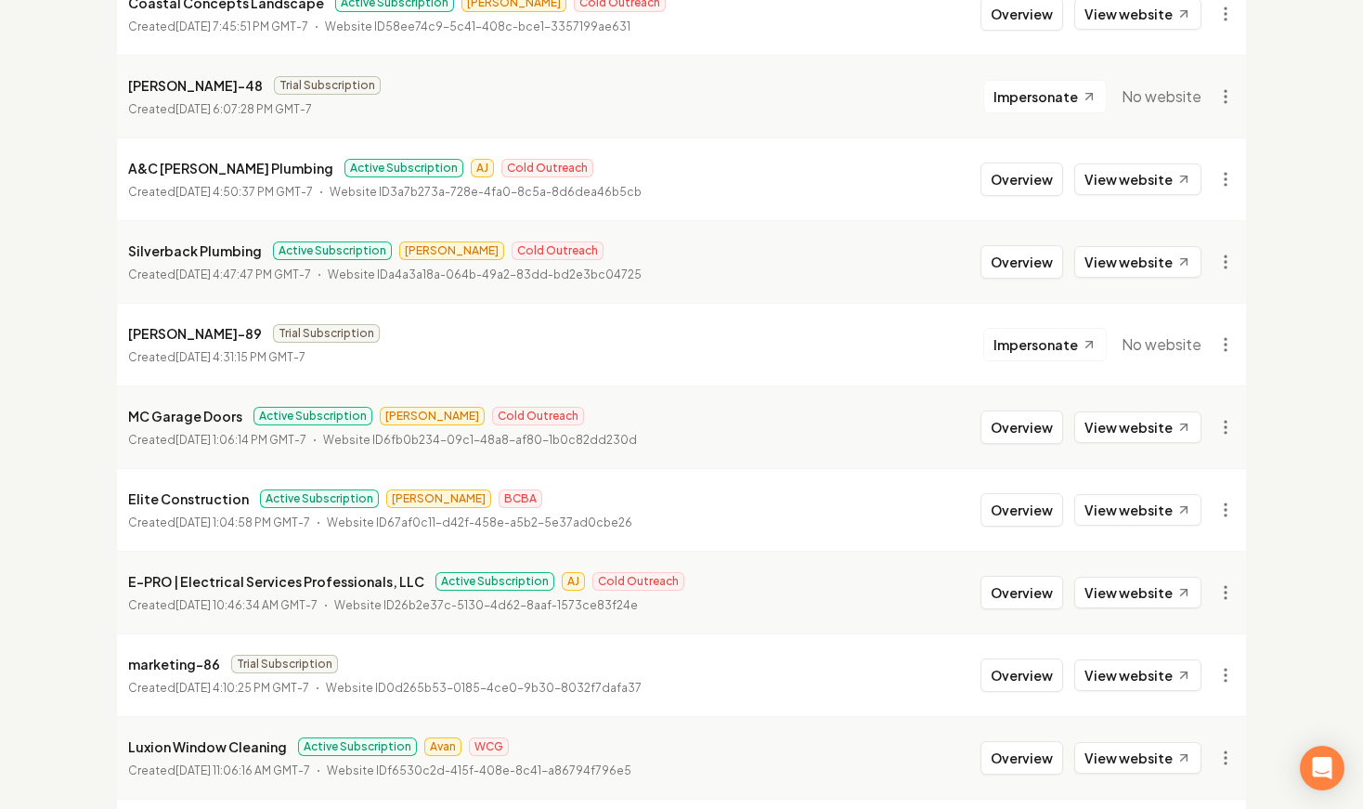
scroll to position [2004, 0]
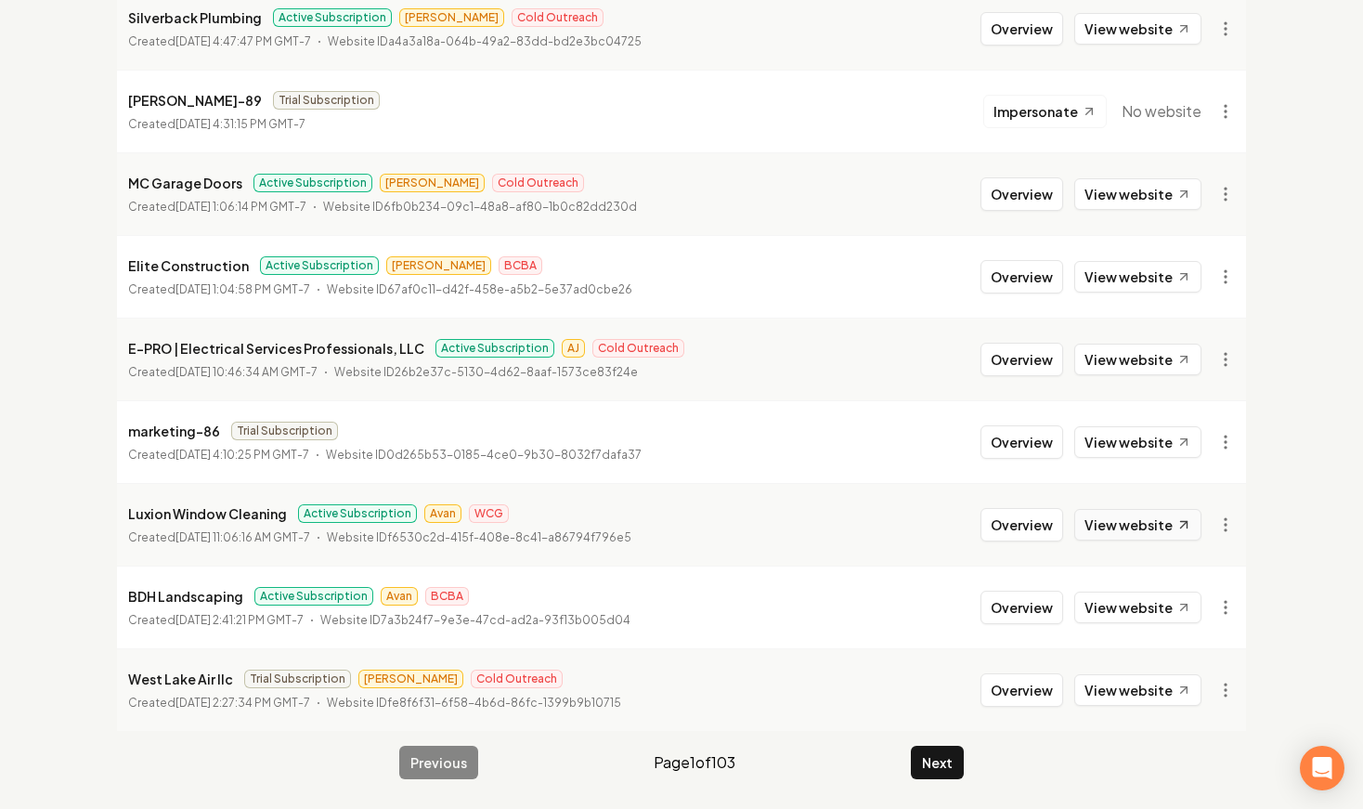
click at [1157, 520] on link "View website" at bounding box center [1137, 525] width 127 height 32
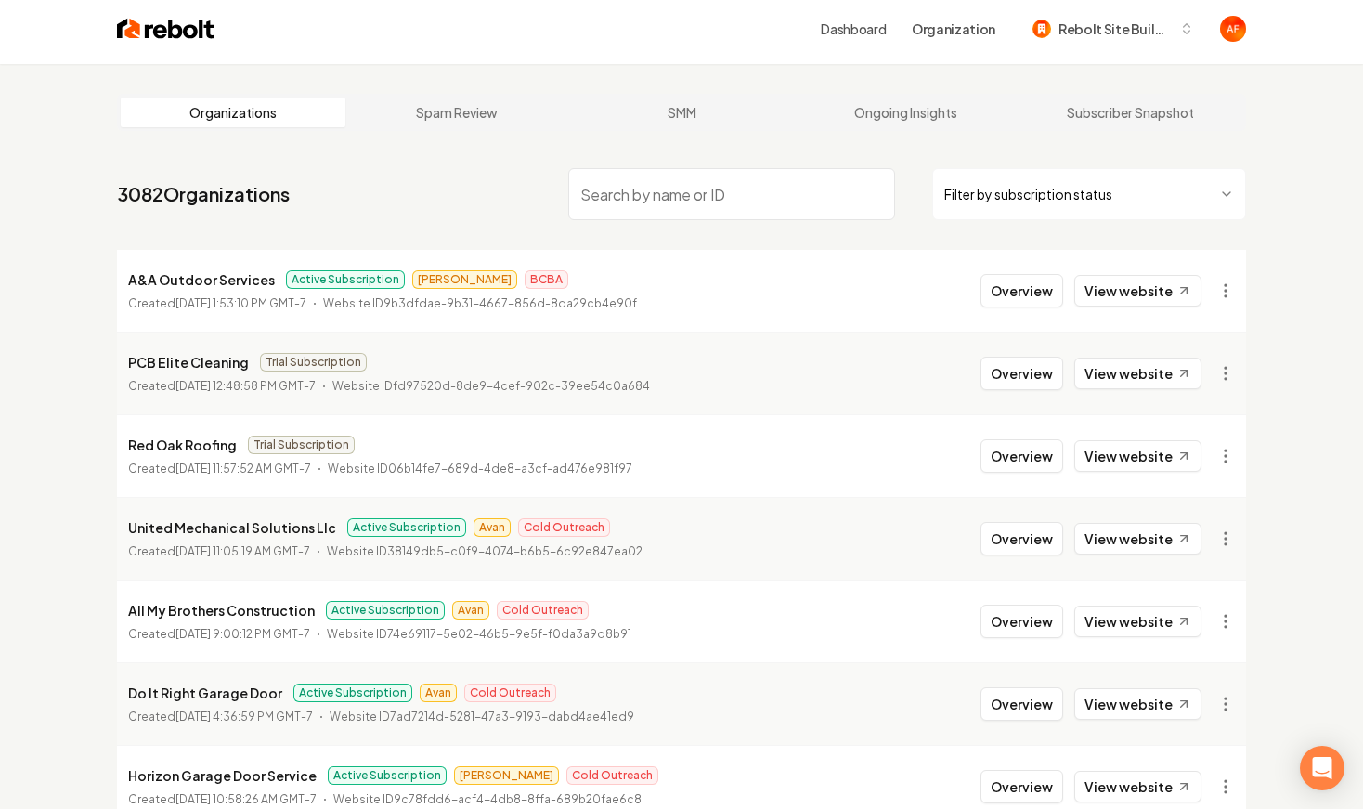
scroll to position [0, 0]
